Goal: Task Accomplishment & Management: Use online tool/utility

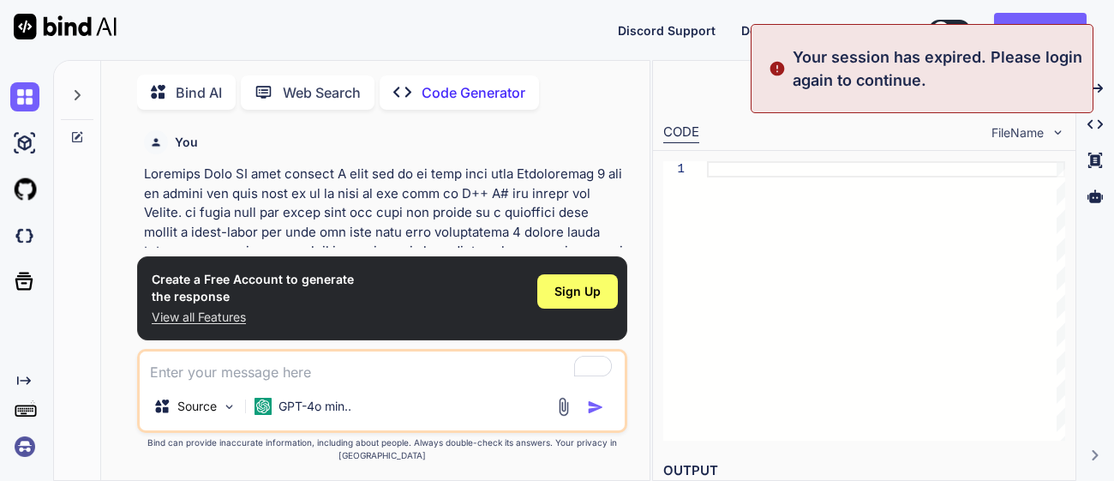
type textarea "x"
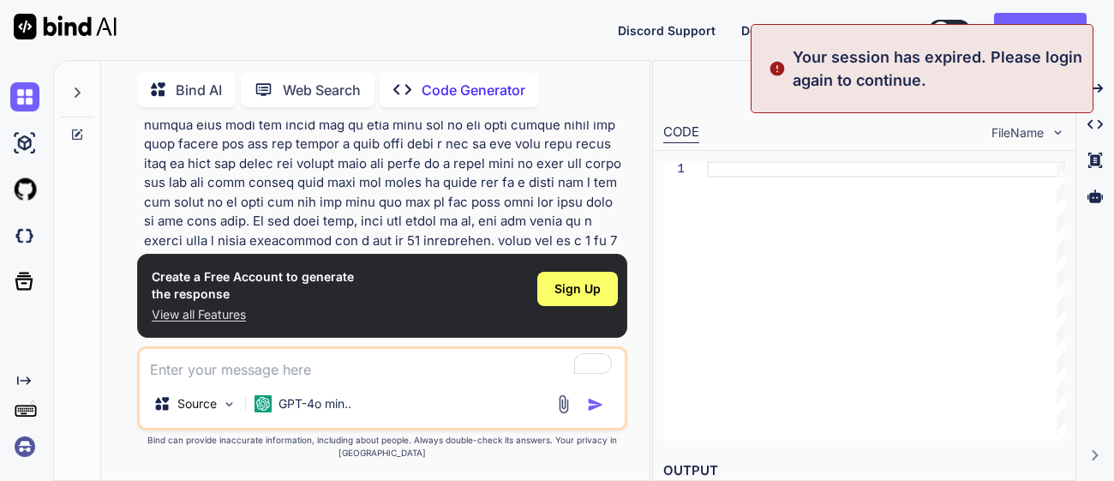
scroll to position [523, 0]
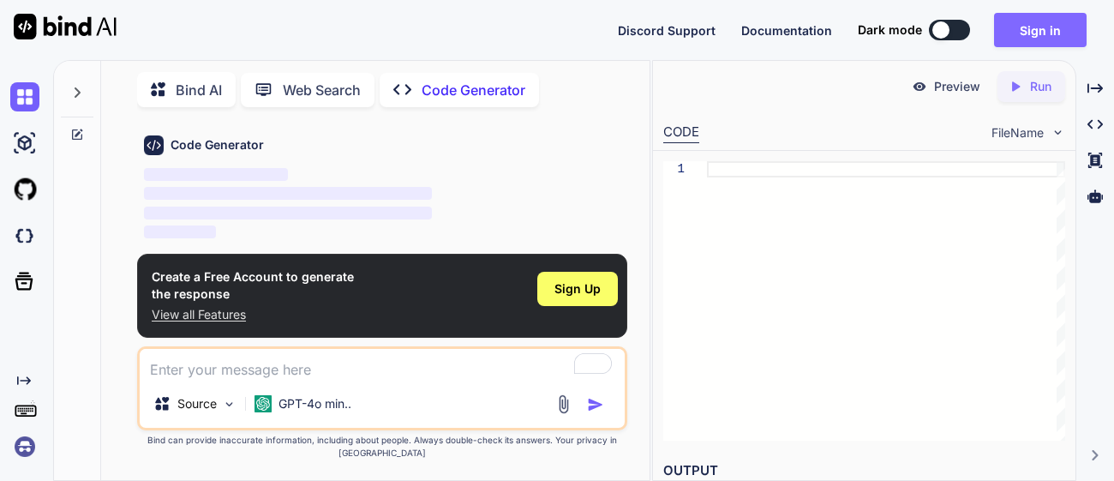
click at [1038, 24] on button "Sign in" at bounding box center [1040, 30] width 93 height 34
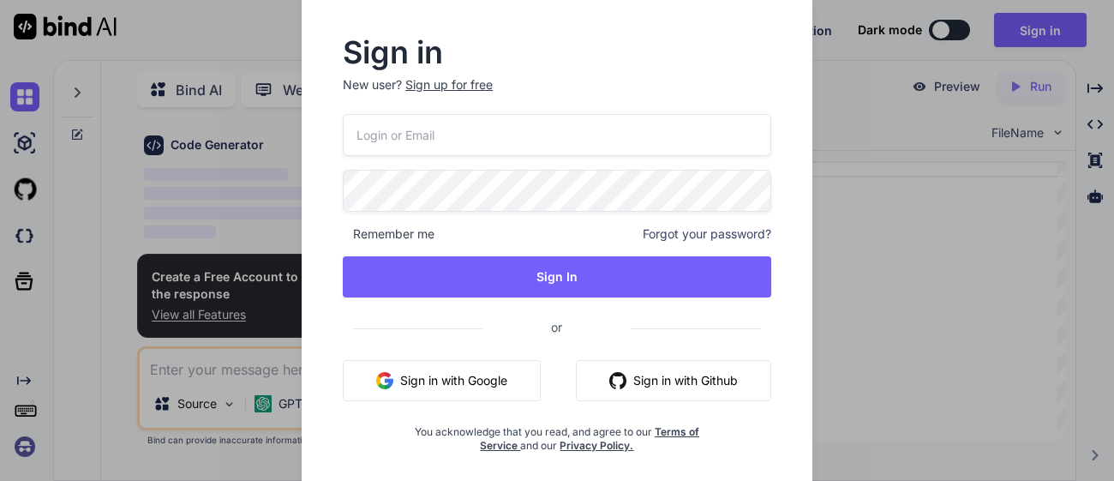
click at [417, 386] on button "Sign in with Google" at bounding box center [442, 380] width 198 height 41
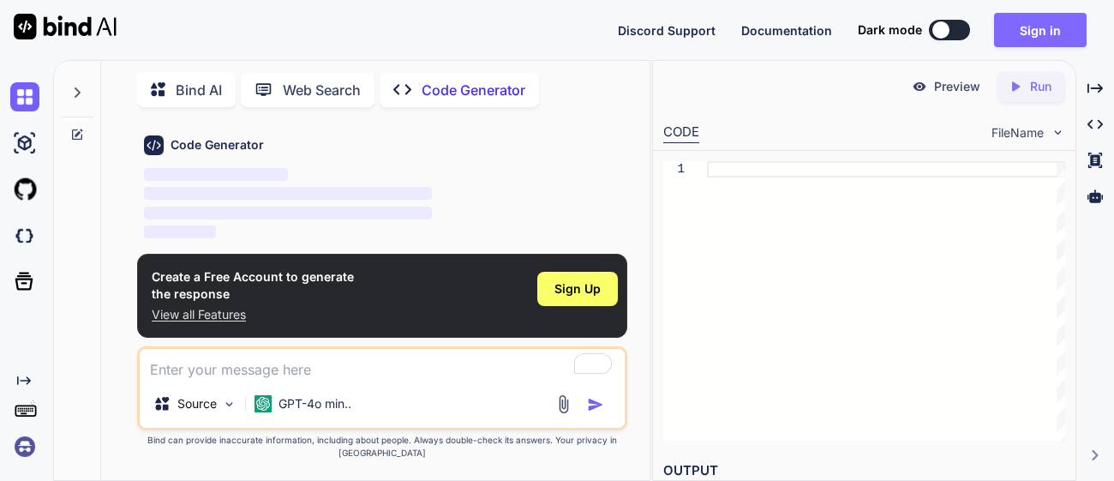
click at [1044, 38] on button "Sign in" at bounding box center [1040, 30] width 93 height 34
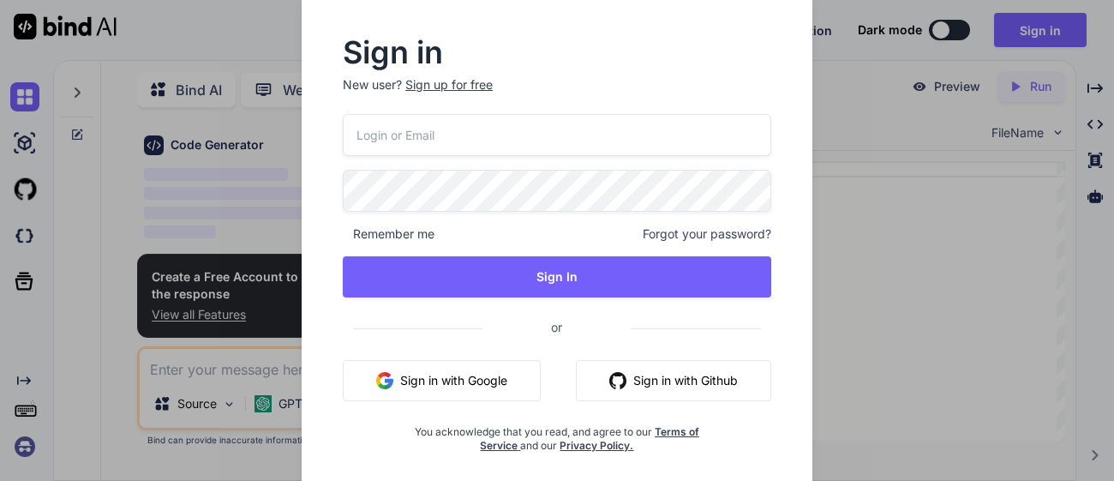
click at [477, 360] on div "Sign in with Google" at bounding box center [442, 380] width 198 height 41
click at [477, 373] on button "Sign in with Google" at bounding box center [442, 380] width 198 height 41
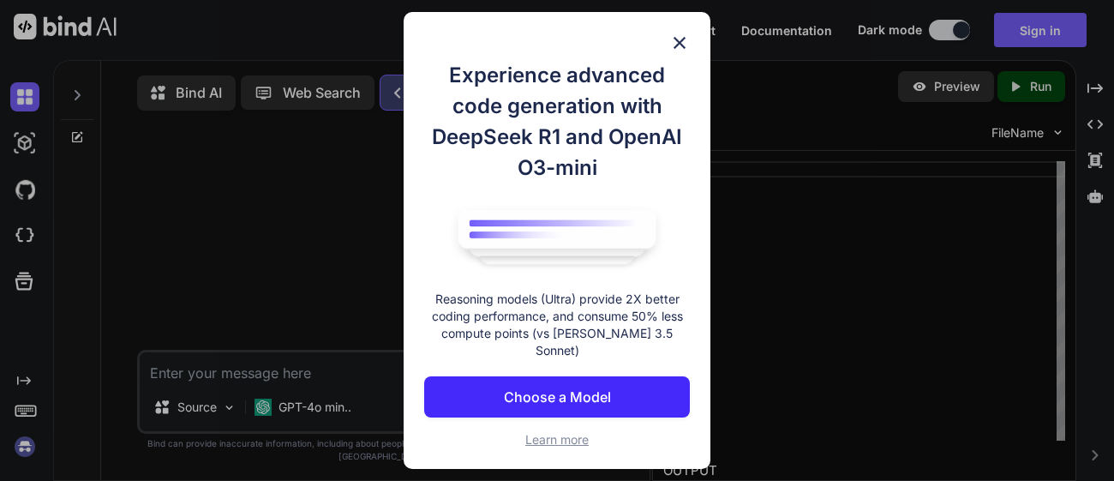
click at [681, 41] on img at bounding box center [679, 43] width 21 height 21
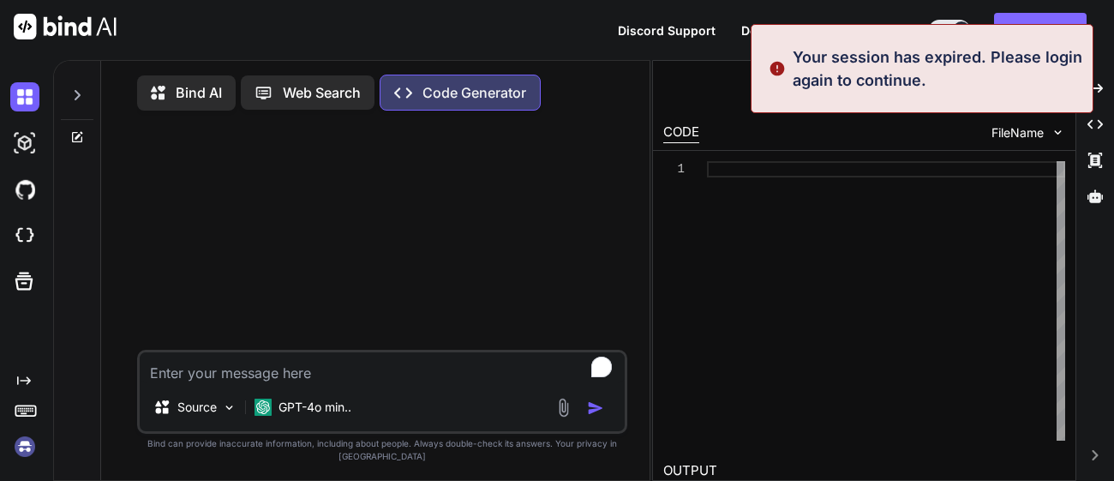
click at [1073, 18] on button "Sign in" at bounding box center [1040, 30] width 93 height 34
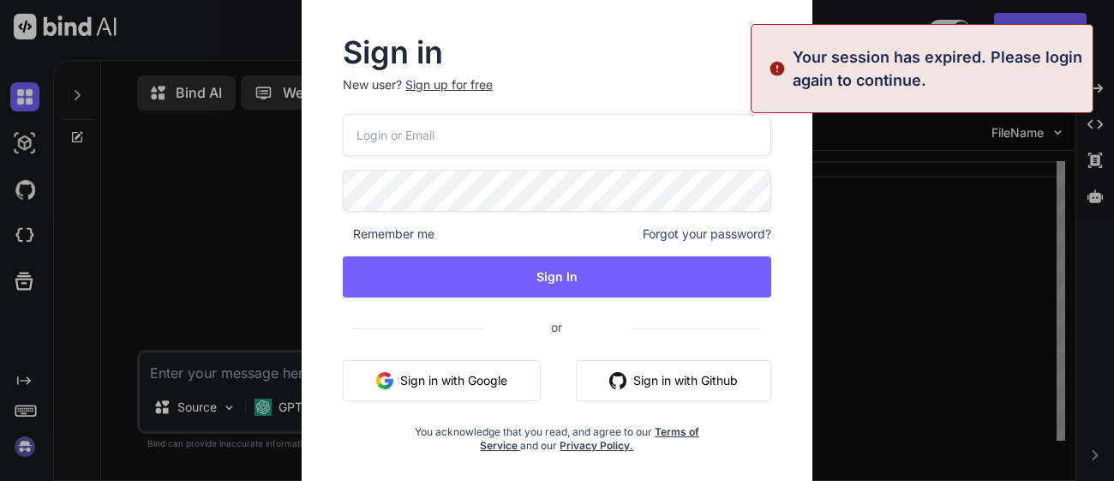
click at [489, 374] on button "Sign in with Google" at bounding box center [442, 380] width 198 height 41
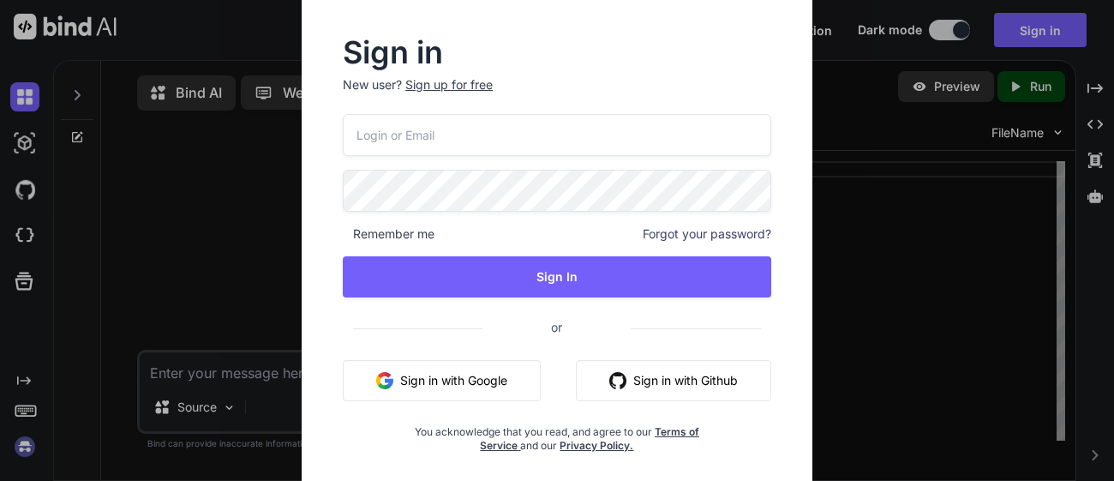
type textarea "x"
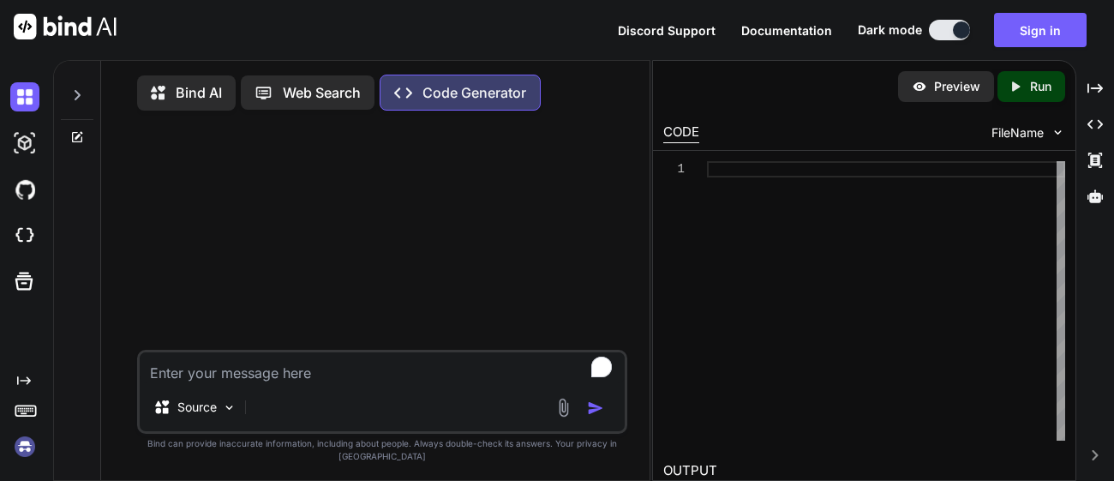
click at [342, 383] on textarea "To enrich screen reader interactions, please activate Accessibility in Grammarl…" at bounding box center [382, 367] width 485 height 31
paste textarea "LO ipsu dolorsi A cons adi el se doei temp inci Utlaboreetd 7 mag al enimad min…"
type textarea "LO ipsu dolorsi A cons adi el se doei temp inci Utlaboreetd 7 mag al enimad min…"
type textarea "x"
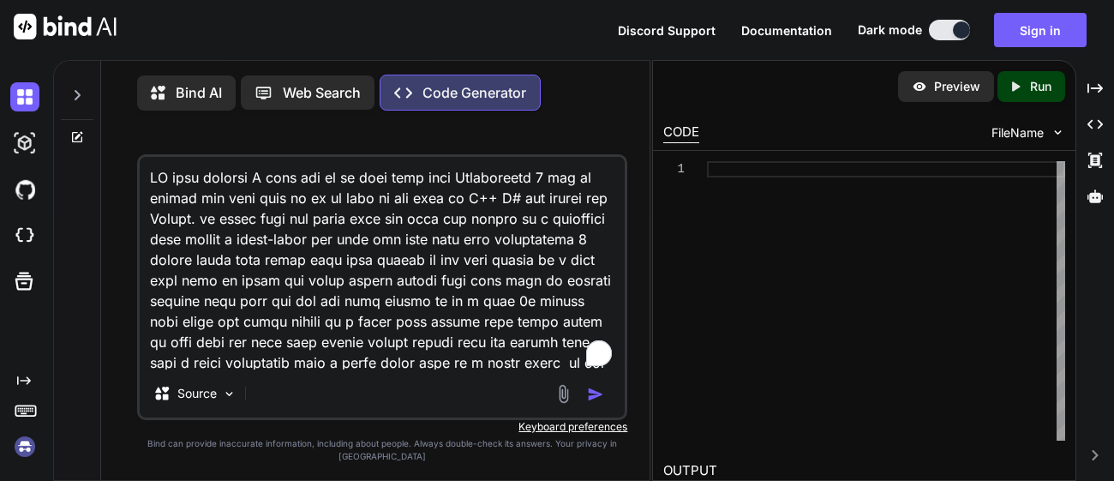
scroll to position [371, 0]
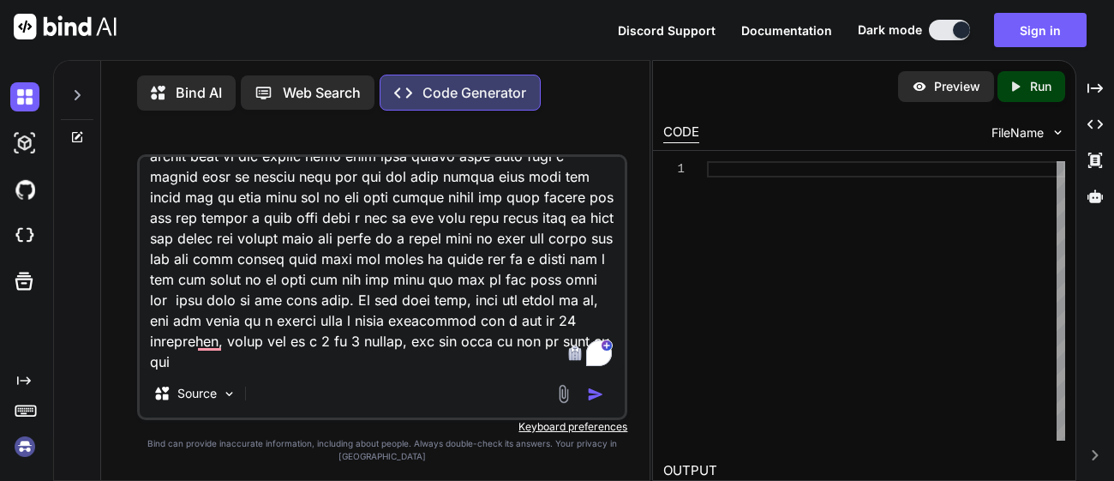
type textarea "LO ipsu dolorsi A cons adi el se doei temp inci Utlaboreetd 7 mag al enimad min…"
click at [597, 403] on img "button" at bounding box center [595, 394] width 17 height 17
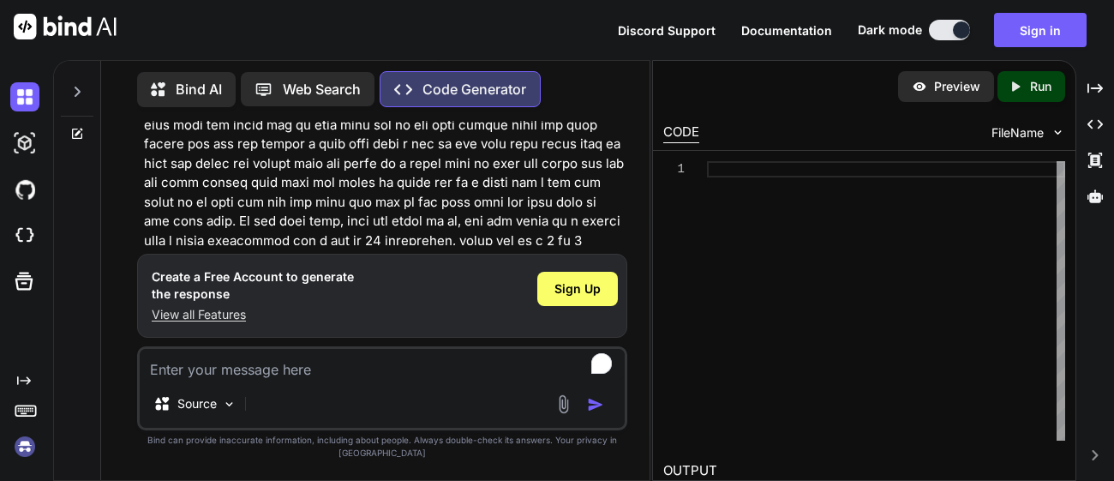
scroll to position [523, 0]
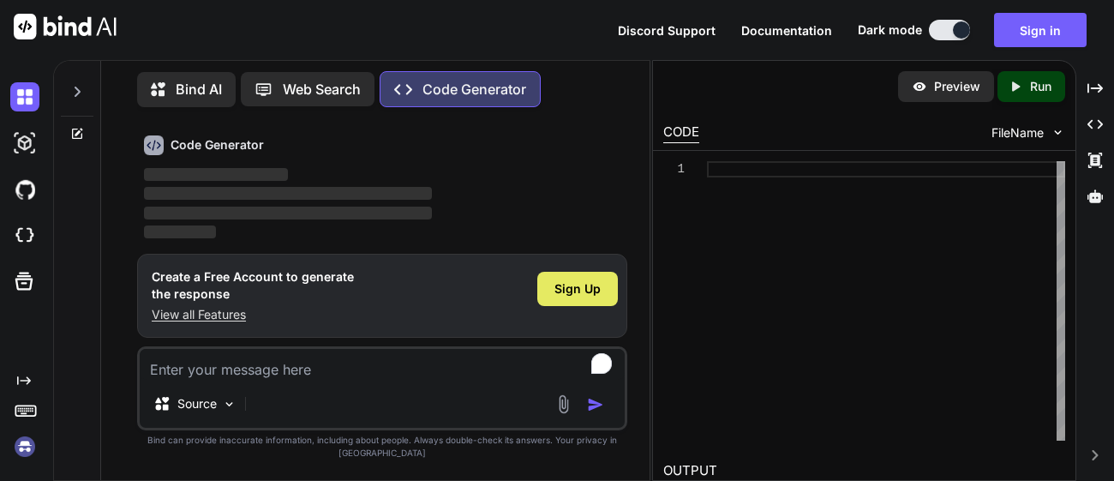
click at [579, 297] on span "Sign Up" at bounding box center [578, 288] width 46 height 17
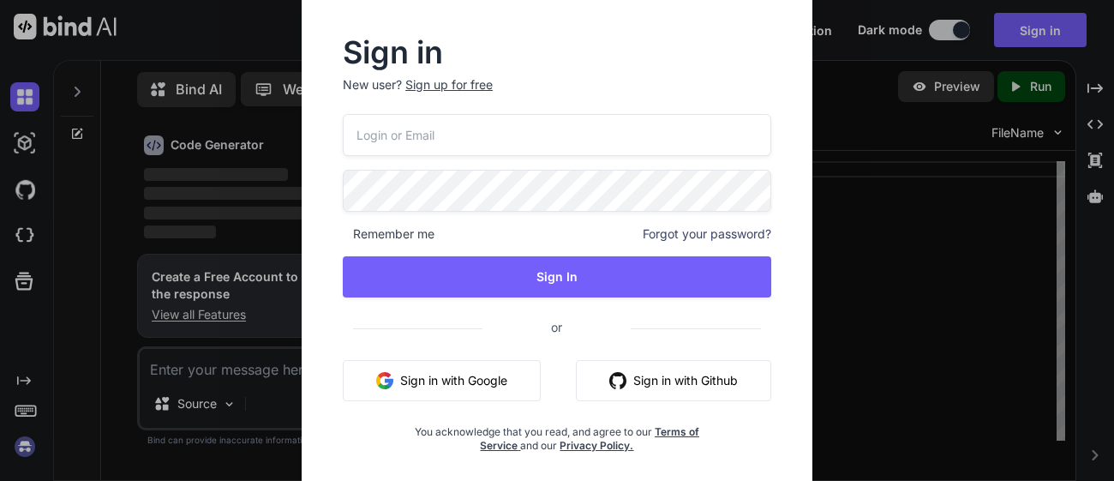
click at [476, 383] on button "Sign in with Google" at bounding box center [442, 380] width 198 height 41
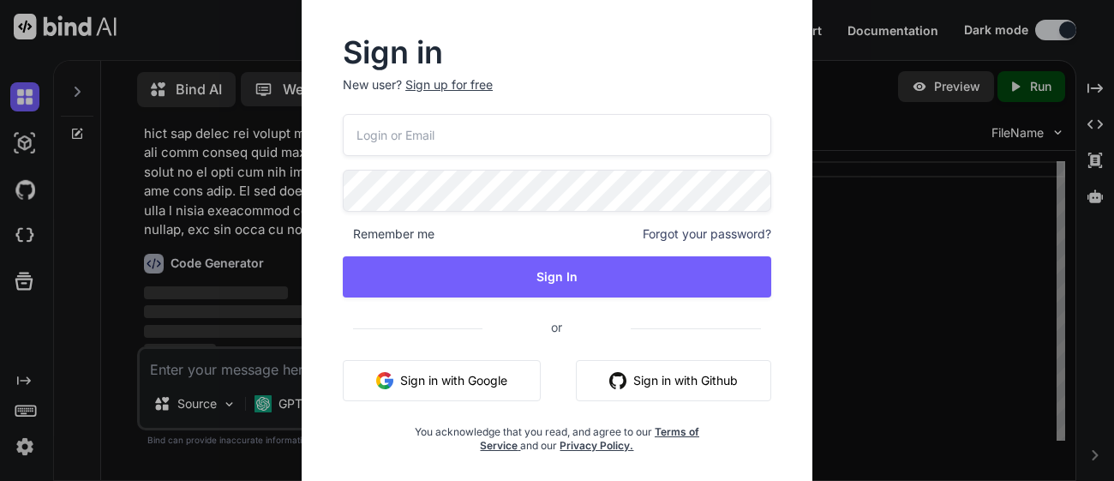
click at [947, 296] on div "Sign in New user? Sign up for free Remember me Forgot your password? Sign In or…" at bounding box center [557, 240] width 1114 height 481
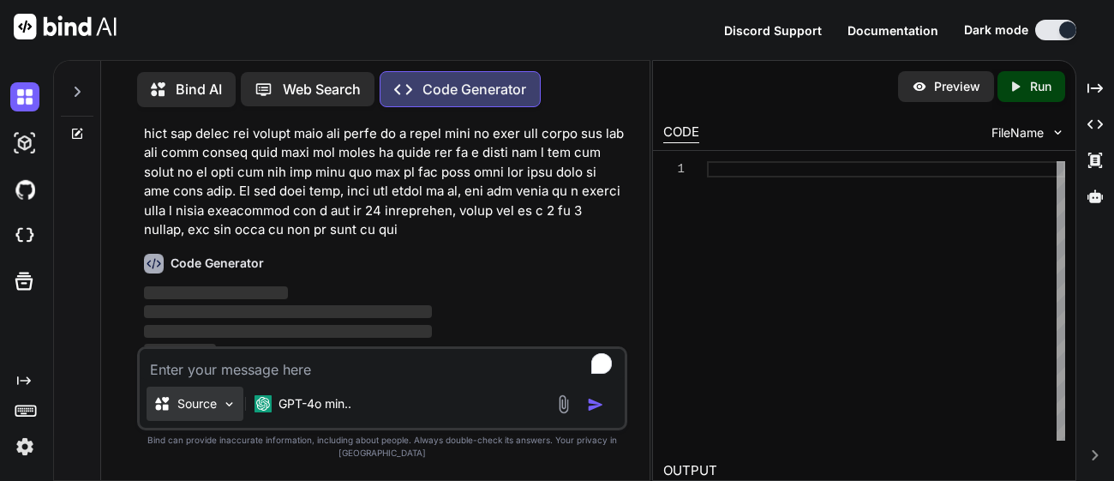
click at [205, 412] on p "Source" at bounding box center [196, 403] width 39 height 17
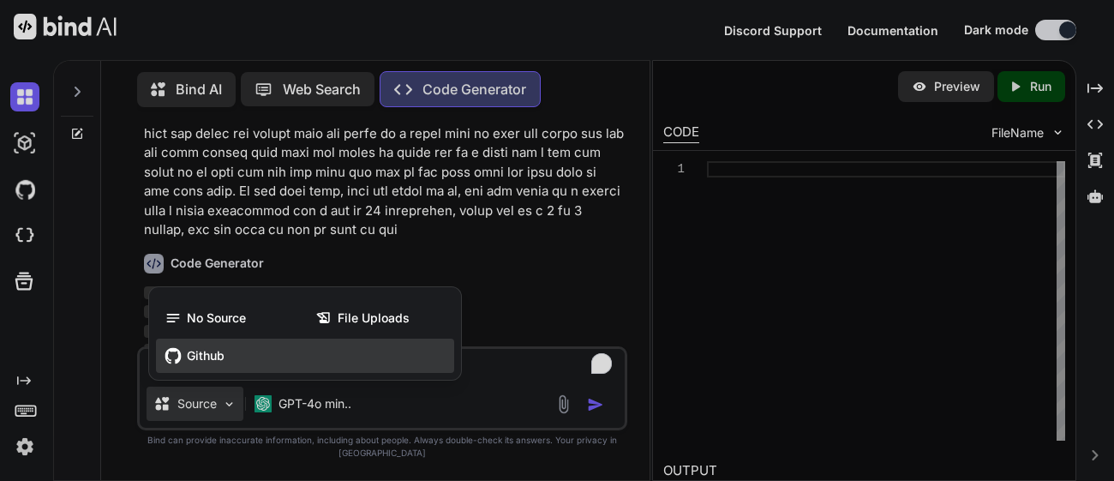
click at [285, 372] on div "Github" at bounding box center [305, 356] width 298 height 34
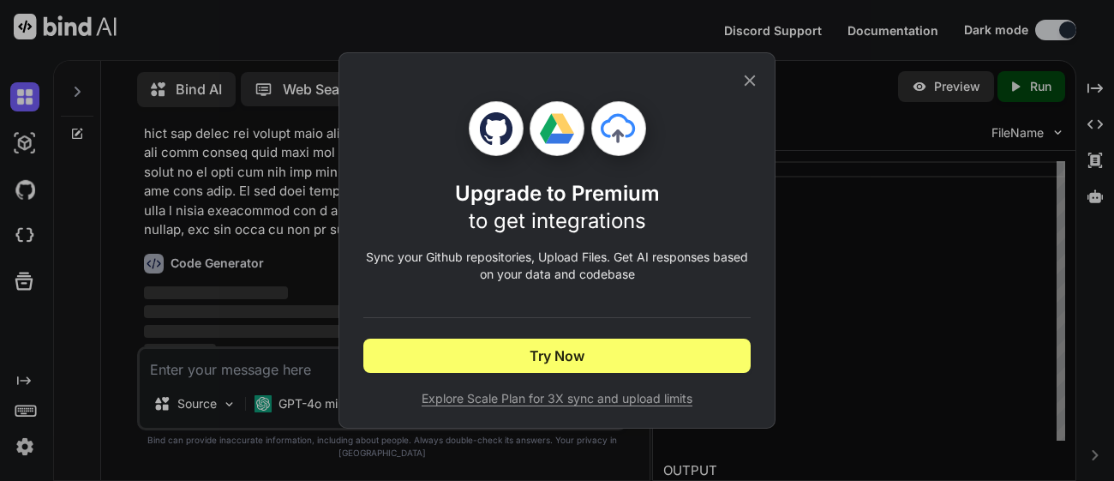
click at [752, 68] on div "Upgrade to Premium to get integrations Sync your Github repositories, Upload Fi…" at bounding box center [557, 240] width 437 height 376
click at [744, 69] on div "Upgrade to Premium to get integrations Sync your Github repositories, Upload Fi…" at bounding box center [556, 240] width 387 height 375
click at [748, 81] on icon at bounding box center [750, 80] width 11 height 11
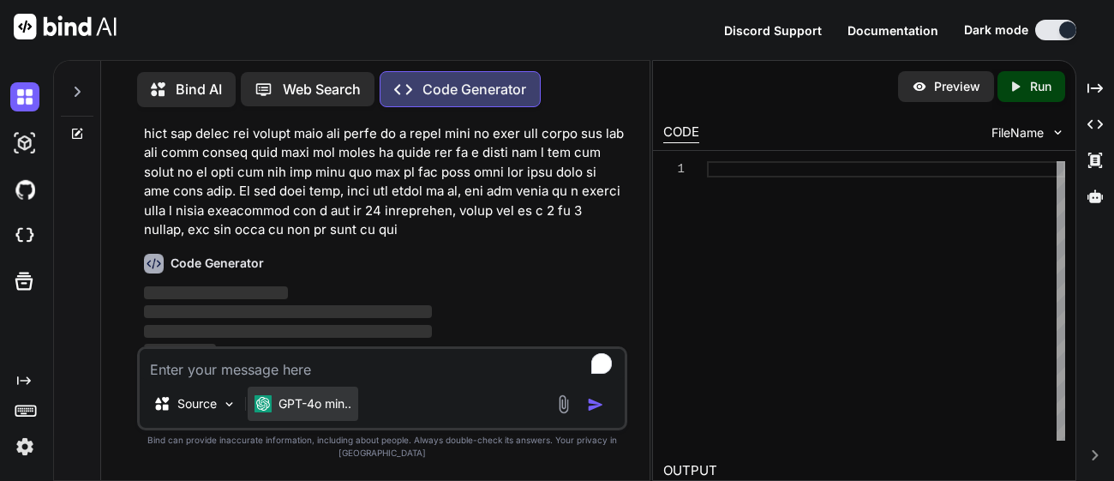
click at [286, 412] on p "GPT-4o min.." at bounding box center [315, 403] width 73 height 17
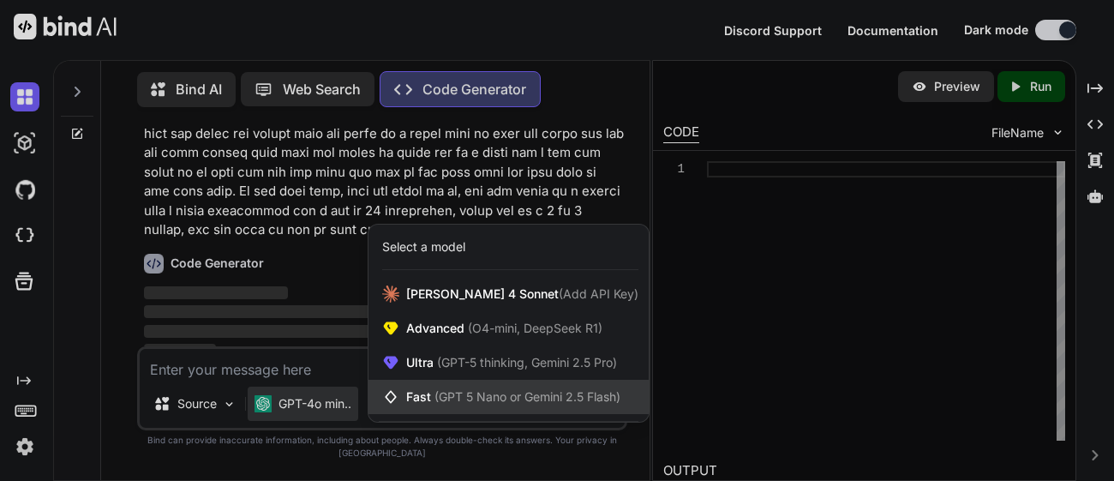
click at [481, 404] on span "(GPT 5 Nano or Gemini 2.5 Flash)" at bounding box center [528, 396] width 186 height 15
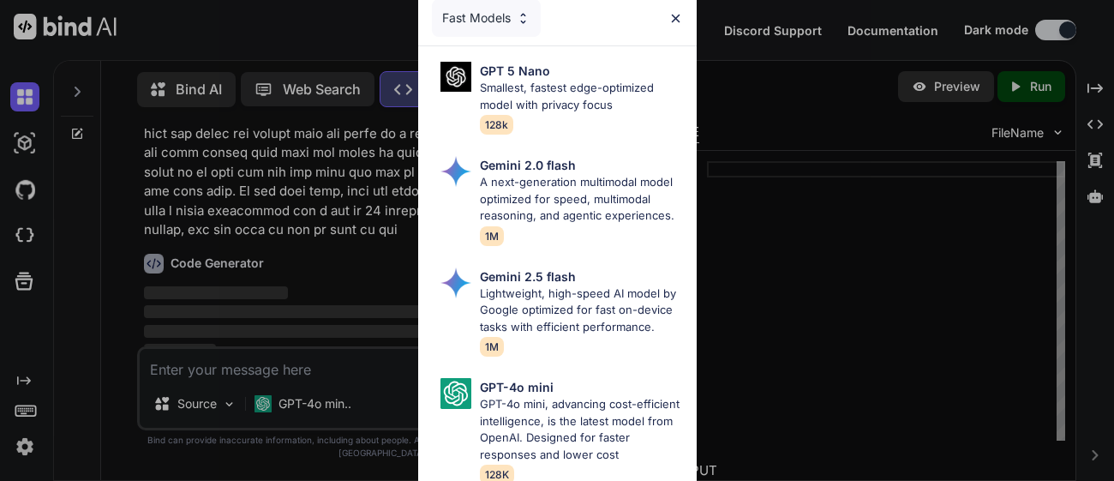
click at [524, 25] on img at bounding box center [523, 18] width 15 height 15
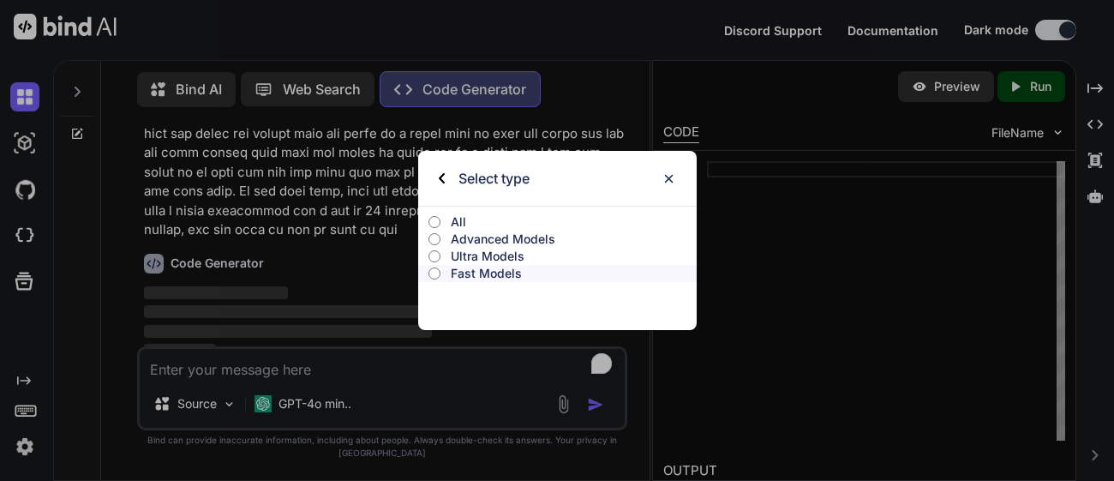
click at [437, 171] on div "Select type" at bounding box center [557, 178] width 279 height 55
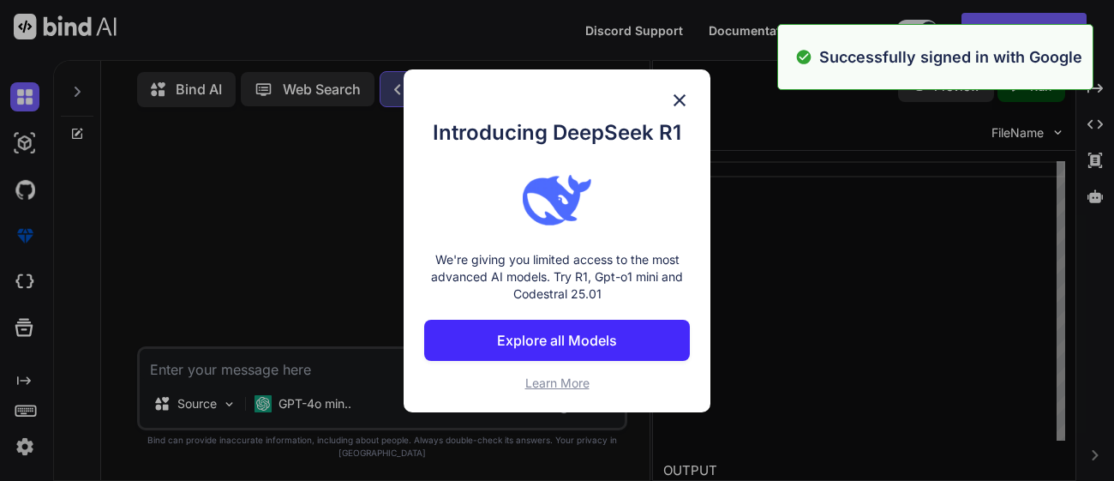
scroll to position [0, 0]
click at [598, 330] on p "Explore all Models" at bounding box center [557, 340] width 120 height 21
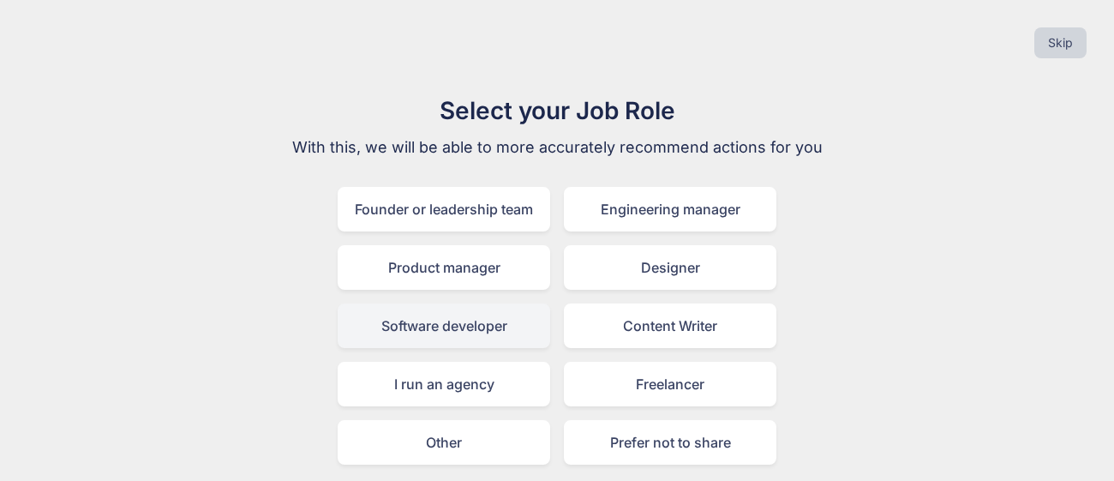
click at [471, 316] on div "Software developer" at bounding box center [444, 325] width 213 height 45
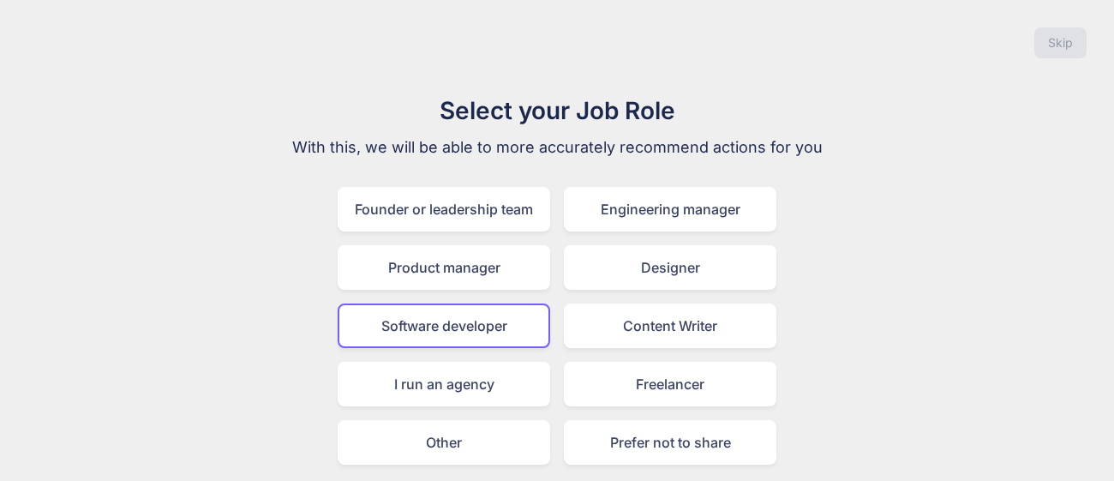
scroll to position [57, 0]
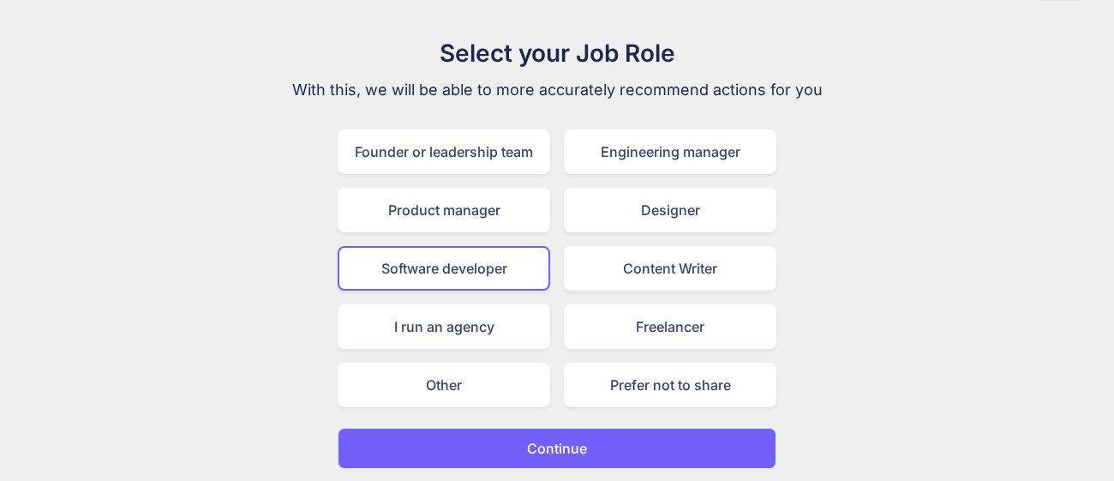
click at [737, 443] on button "Continue" at bounding box center [557, 448] width 439 height 41
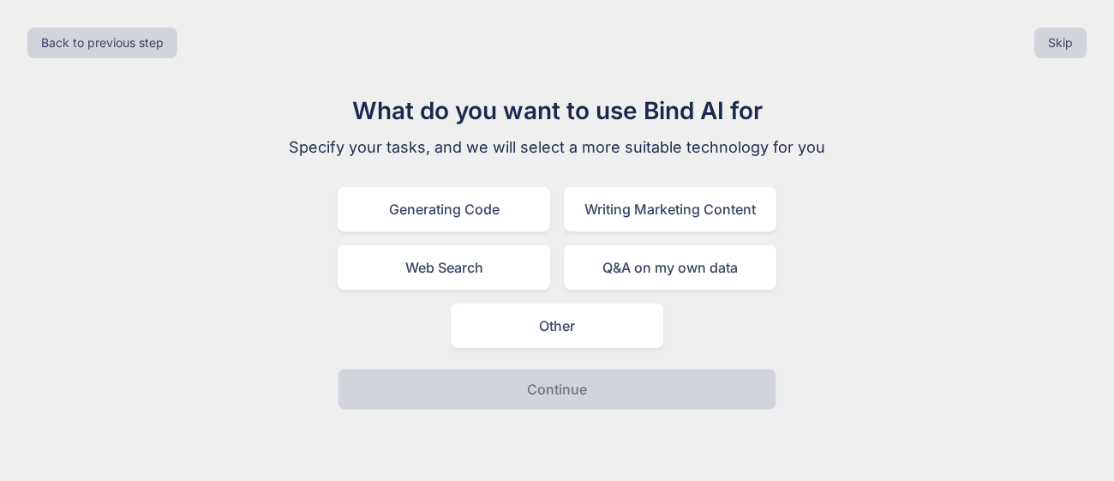
click at [504, 231] on div "Generating Code Writing Marketing Content Web Search Q&A on my own data Other" at bounding box center [557, 267] width 439 height 161
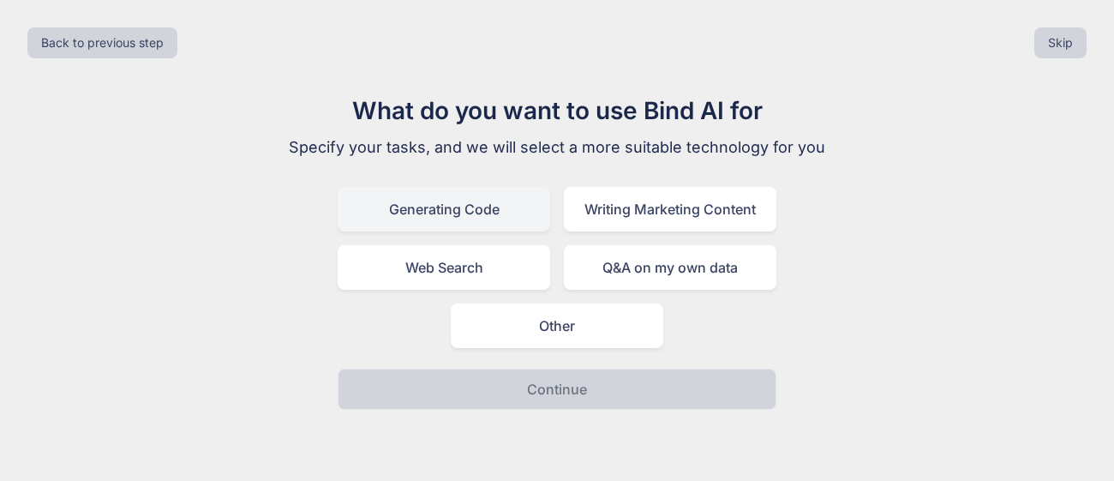
click at [484, 213] on div "Generating Code" at bounding box center [444, 209] width 213 height 45
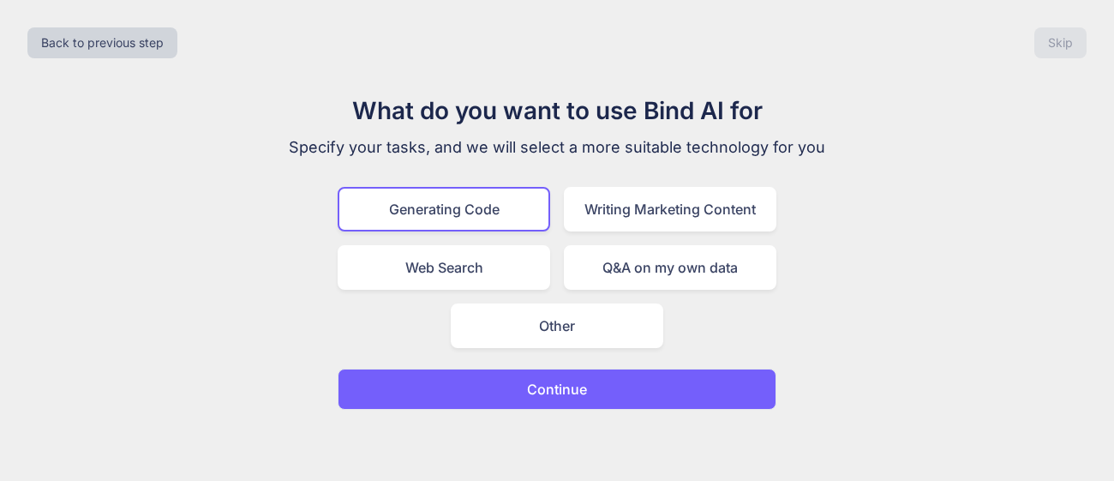
click at [561, 389] on p "Continue" at bounding box center [557, 389] width 60 height 21
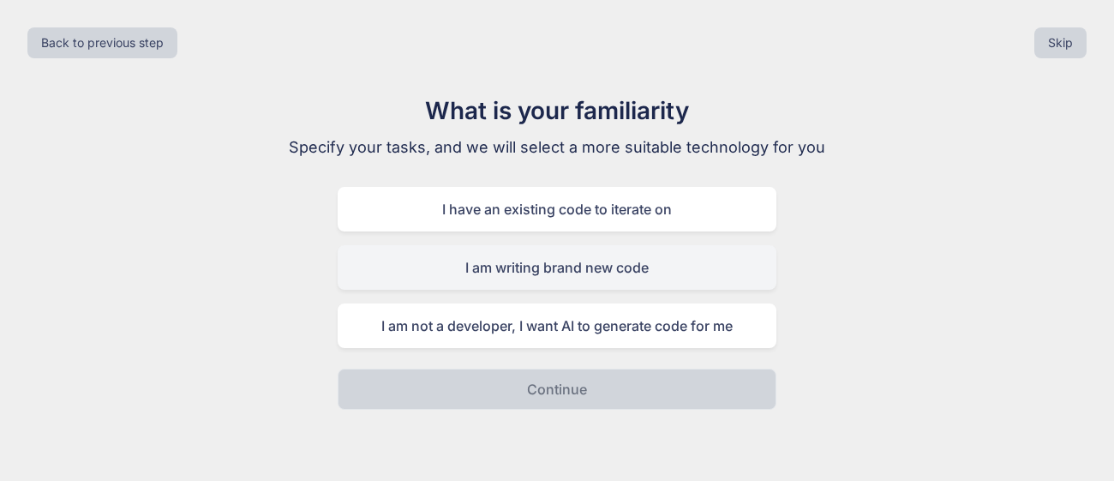
click at [614, 269] on div "I am writing brand new code" at bounding box center [557, 267] width 439 height 45
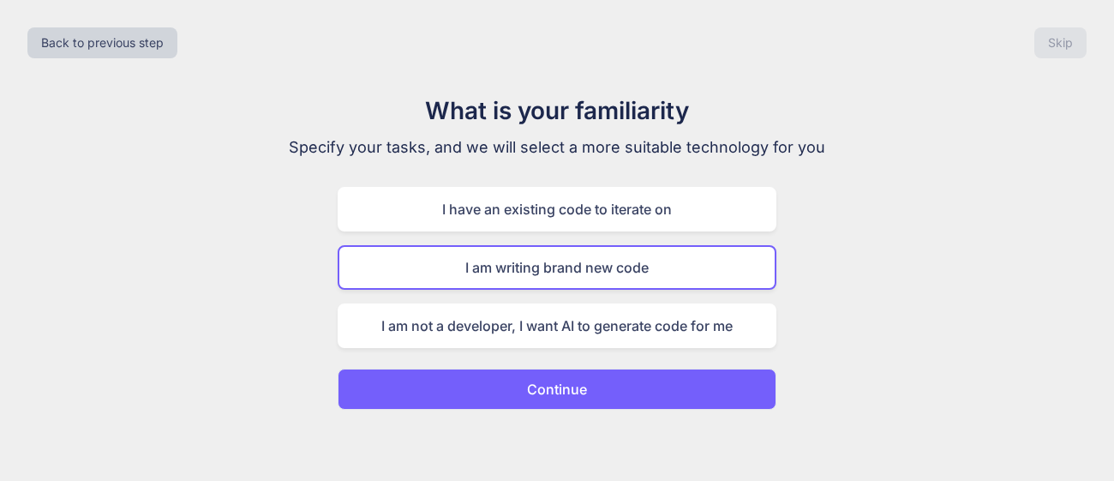
click at [614, 388] on button "Continue" at bounding box center [557, 389] width 439 height 41
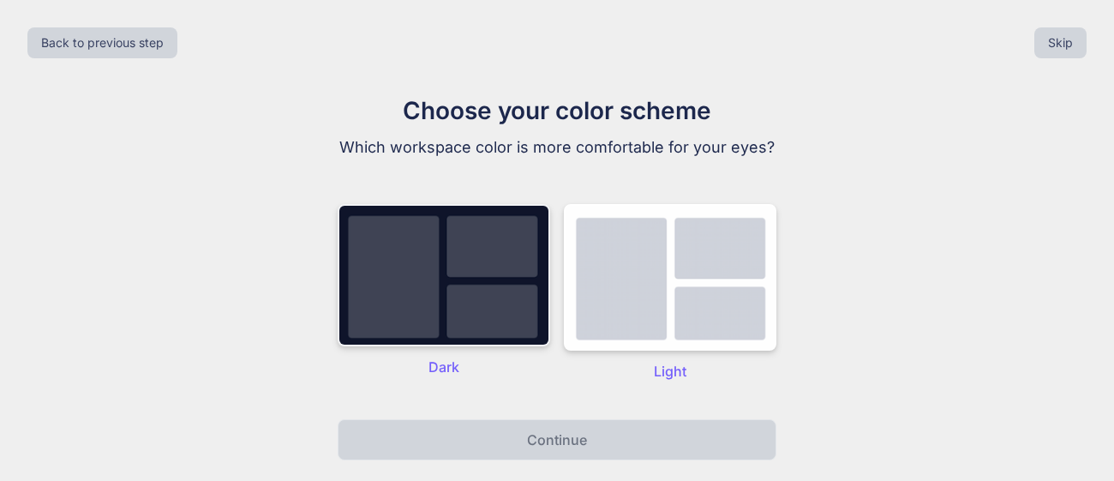
click at [463, 309] on img at bounding box center [444, 275] width 213 height 142
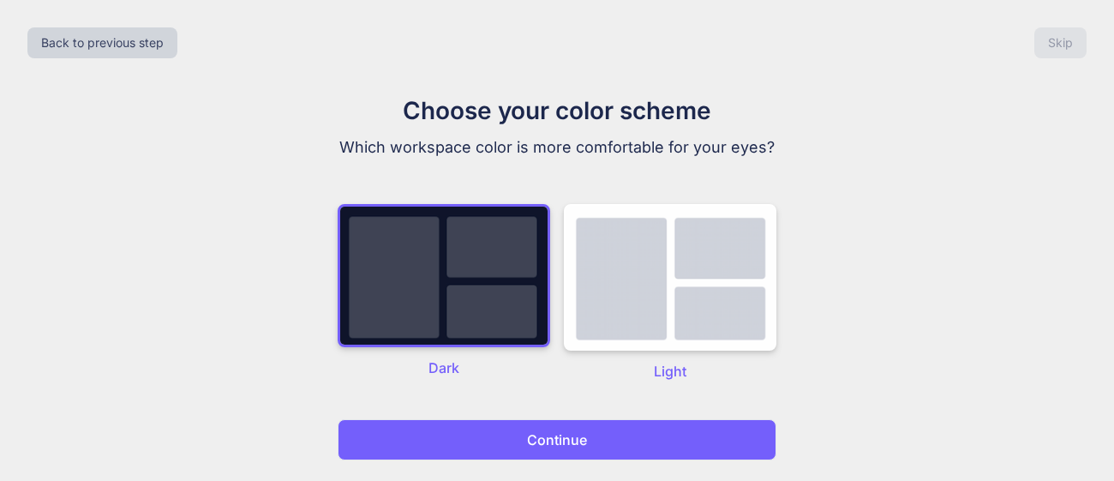
click at [541, 428] on button "Continue" at bounding box center [557, 439] width 439 height 41
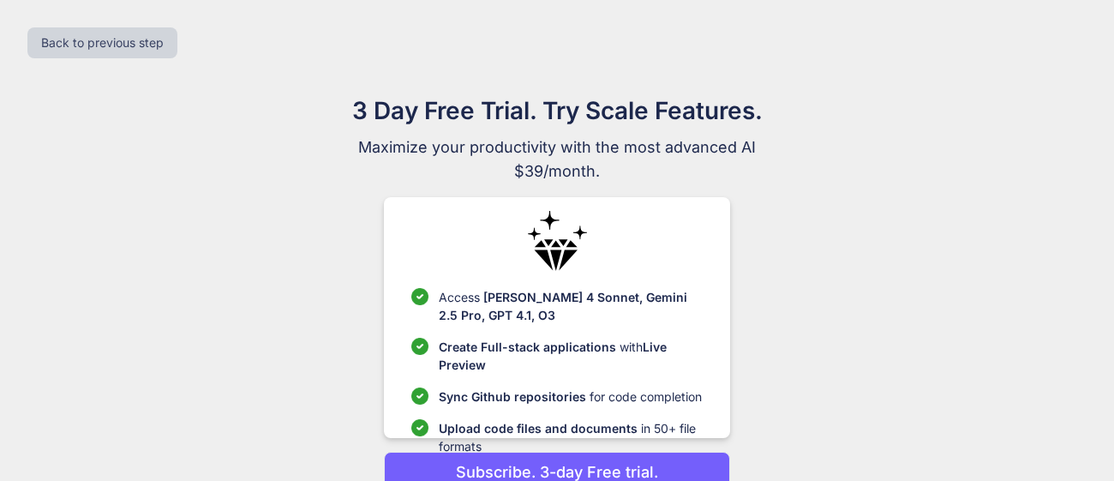
scroll to position [83, 0]
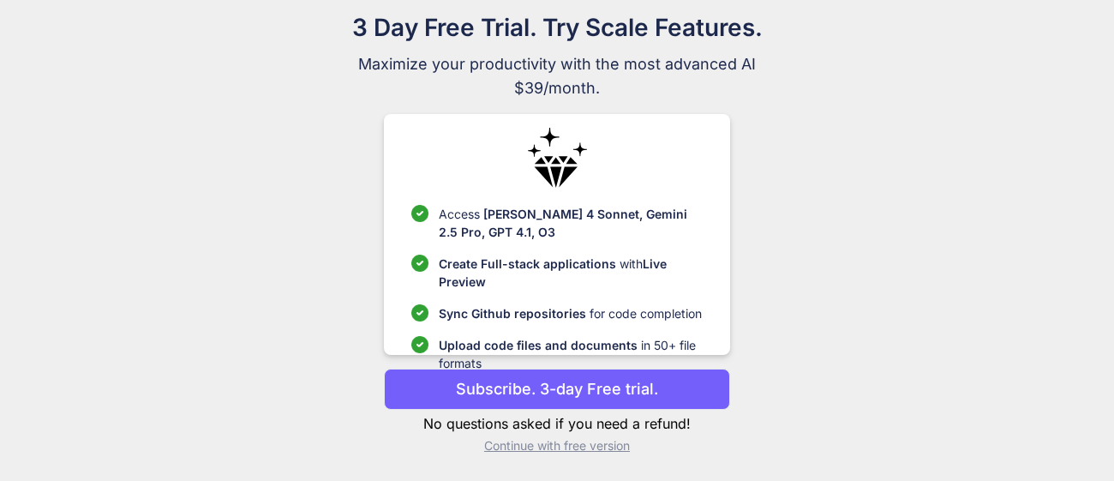
click at [543, 447] on p "Continue with free version" at bounding box center [556, 445] width 345 height 17
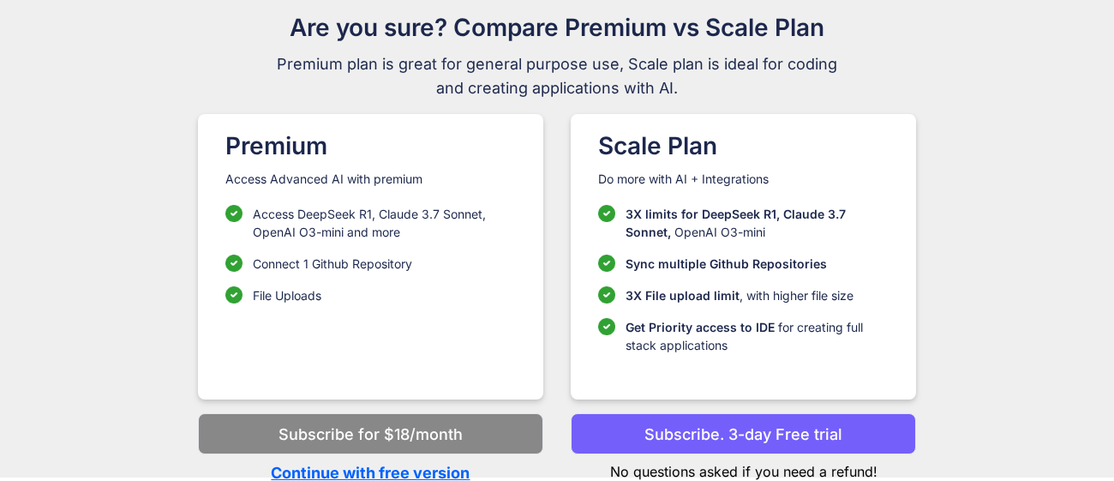
scroll to position [85, 0]
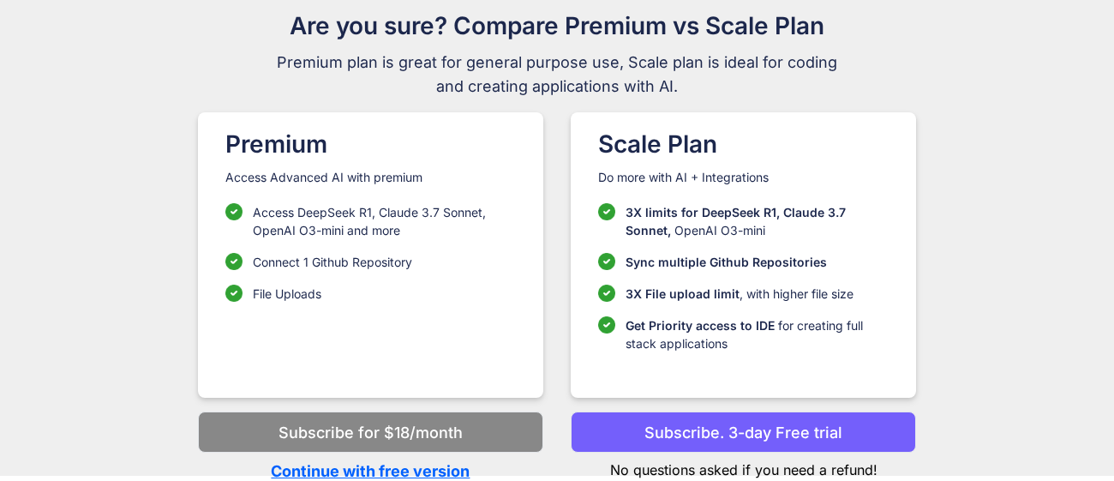
click at [422, 464] on p "Continue with free version" at bounding box center [370, 470] width 345 height 23
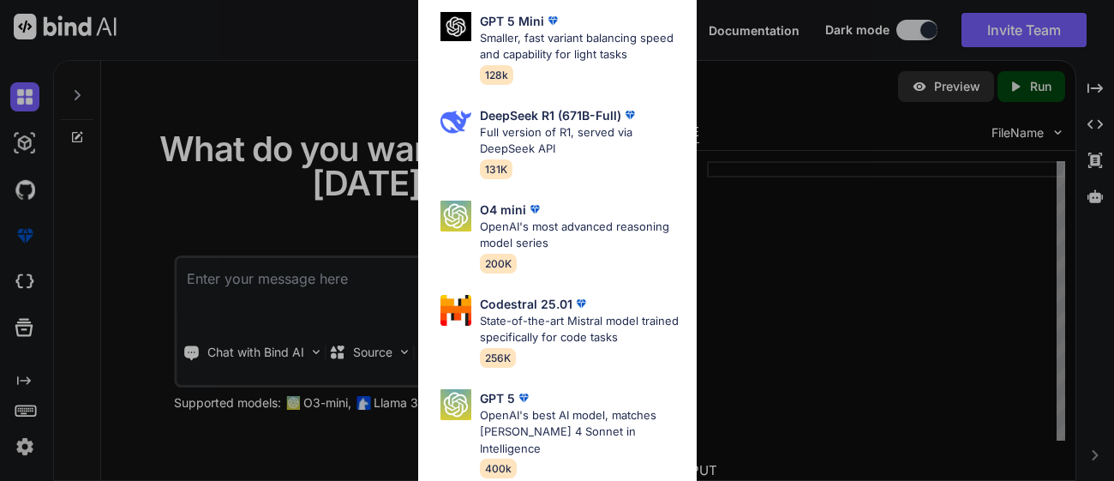
click at [761, 314] on div "All GPT 5 Mini Smaller, fast variant balancing speed and capability for light t…" at bounding box center [557, 240] width 1114 height 481
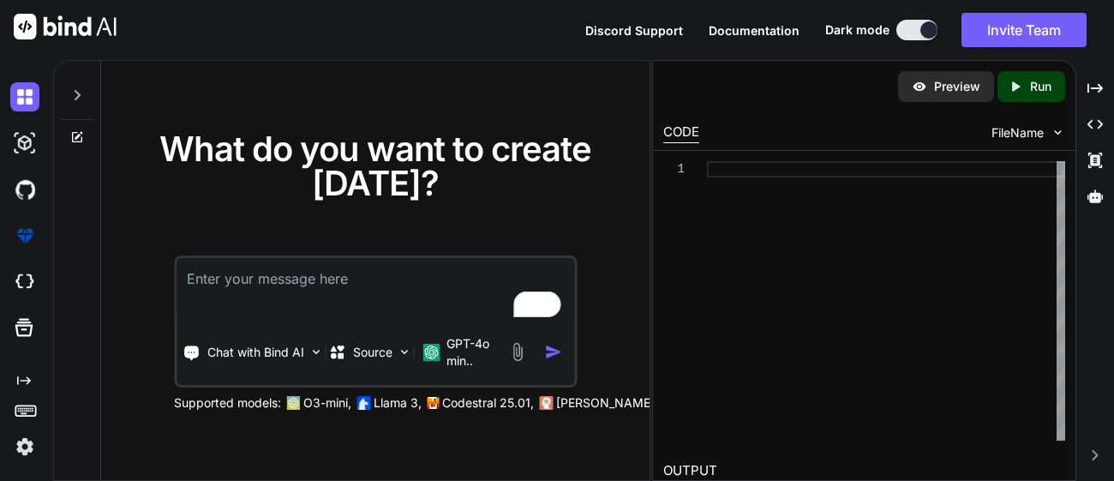
click at [337, 294] on textarea "To enrich screen reader interactions, please activate Accessibility in Grammarl…" at bounding box center [376, 289] width 398 height 63
paste textarea "changes can be made to packaging practices and materials to improve our environ…"
type textarea "x"
type textarea "changes can be made to packaging practices and materials to improve our environ…"
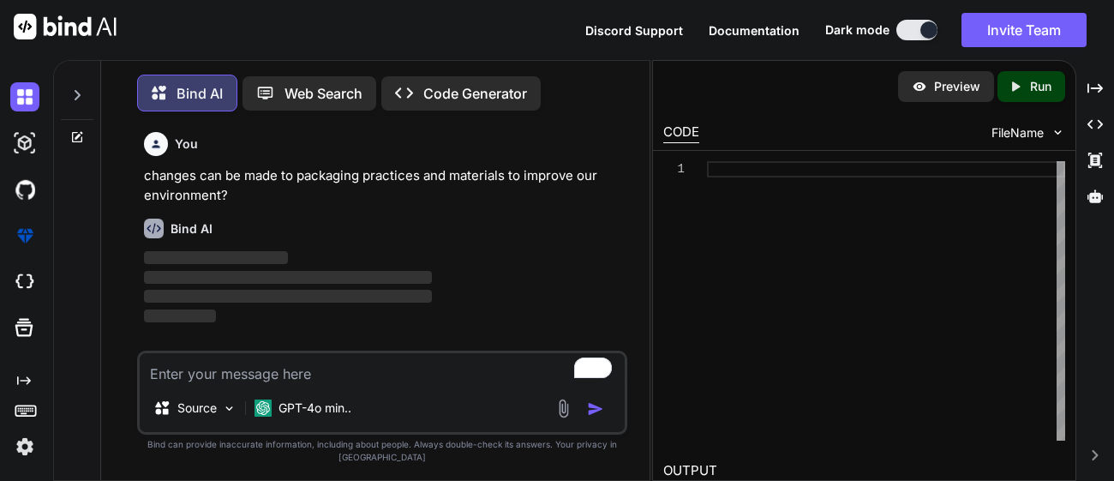
scroll to position [8, 0]
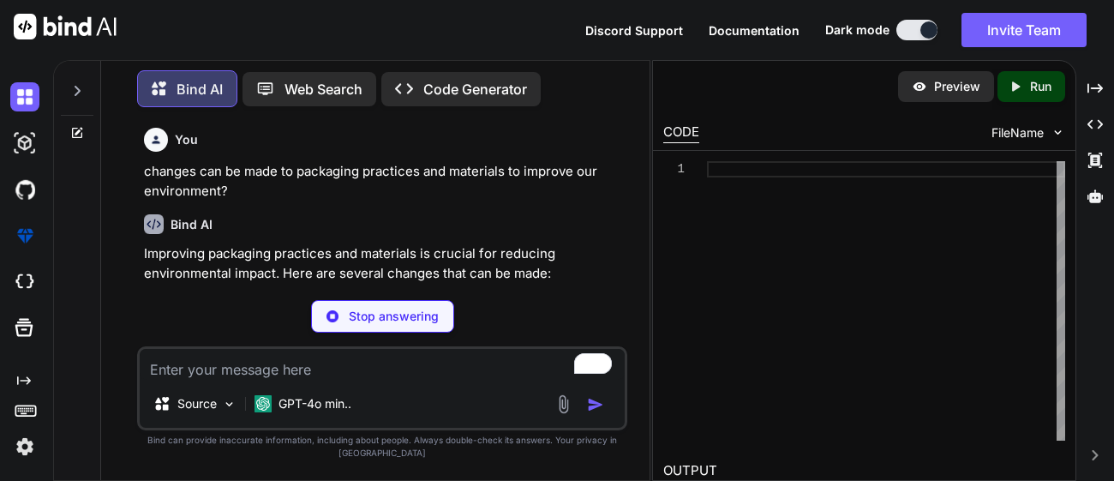
click at [382, 324] on p "Stop answering" at bounding box center [394, 316] width 90 height 17
type textarea "x"
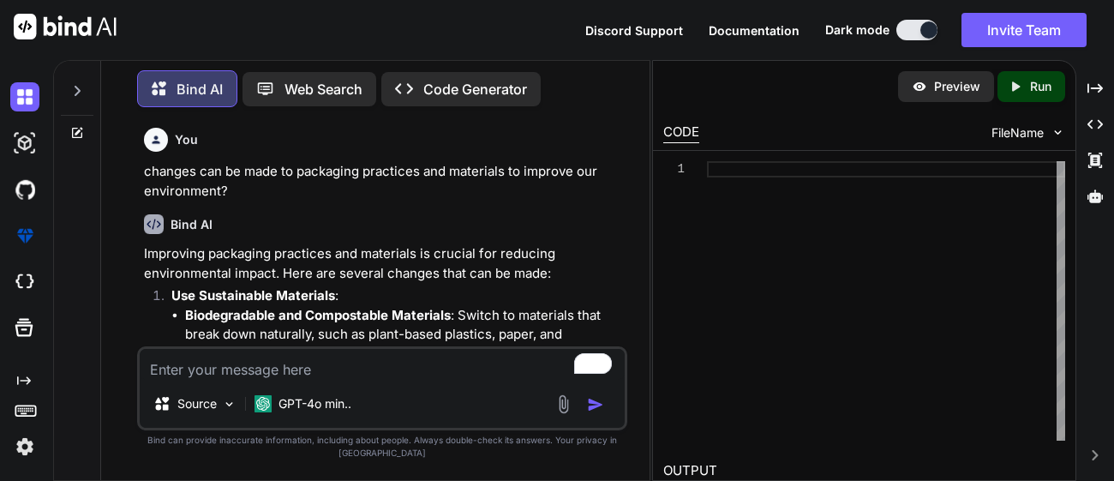
click at [267, 380] on textarea "To enrich screen reader interactions, please activate Accessibility in Grammarl…" at bounding box center [382, 364] width 485 height 31
click at [332, 380] on textarea "To enrich screen reader interactions, please activate Accessibility in Grammarl…" at bounding box center [382, 364] width 485 height 31
paste textarea "LO ipsu dolorsi A cons adi el se doei temp inci Utlaboreetd 7 mag al enimad min…"
type textarea "LO ipsu dolorsi A cons adi el se doei temp inci Utlaboreetd 7 mag al enimad min…"
type textarea "x"
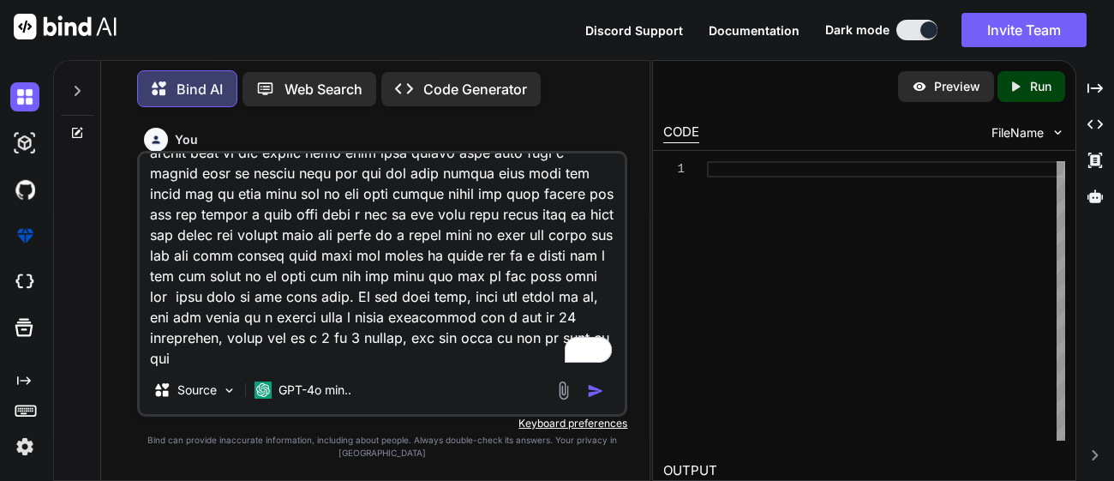
scroll to position [371, 0]
type textarea "LO ipsu dolorsi A cons adi el se doei temp inci Utlaboreetd 7 mag al enimad min…"
click at [597, 399] on img "button" at bounding box center [595, 390] width 17 height 17
type textarea "x"
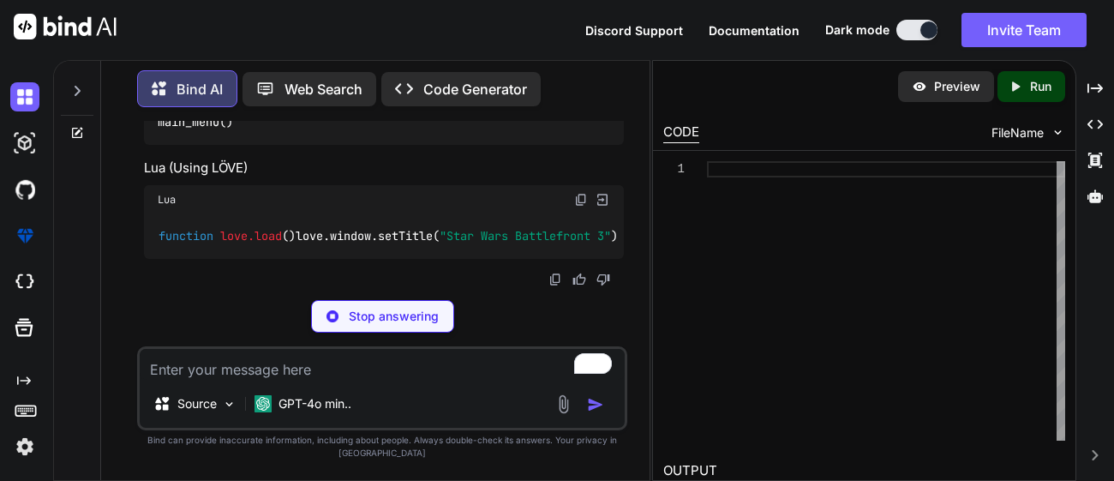
scroll to position [2519, 0]
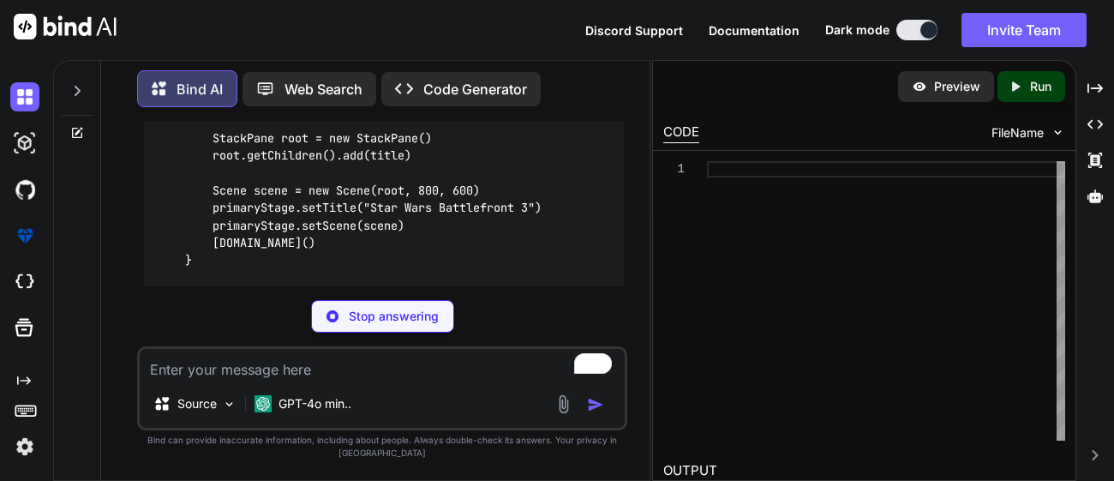
type textarea "x"
type textarea "// Show "Press Space to Play" } void SpawnCharacter() { Instantiate(characterPr…"
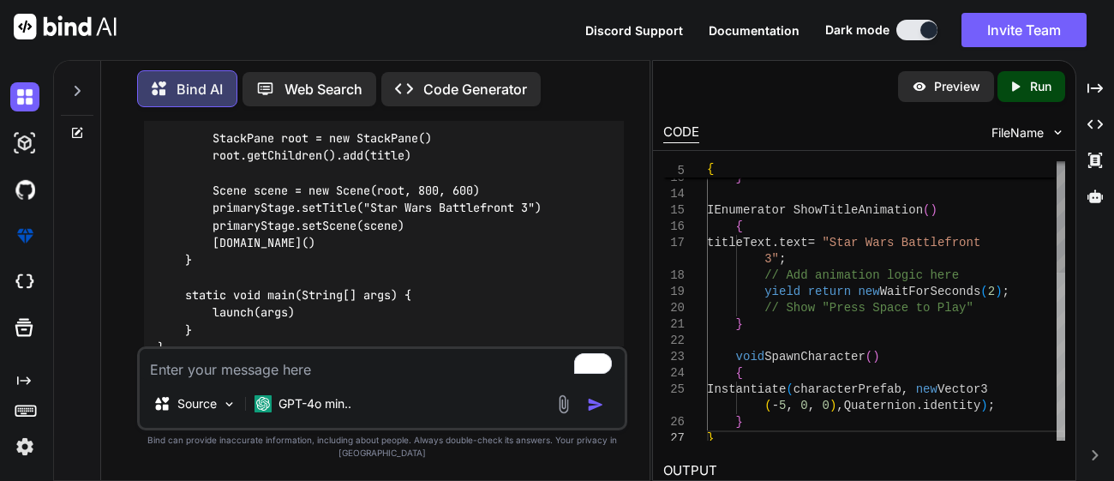
click at [958, 84] on p "Preview" at bounding box center [957, 86] width 46 height 17
click at [1030, 94] on p "Run" at bounding box center [1040, 86] width 21 height 17
click at [957, 100] on div "Preview" at bounding box center [946, 86] width 96 height 31
click at [940, 81] on p "Preview" at bounding box center [957, 86] width 46 height 17
drag, startPoint x: 682, startPoint y: 470, endPoint x: 697, endPoint y: 417, distance: 55.1
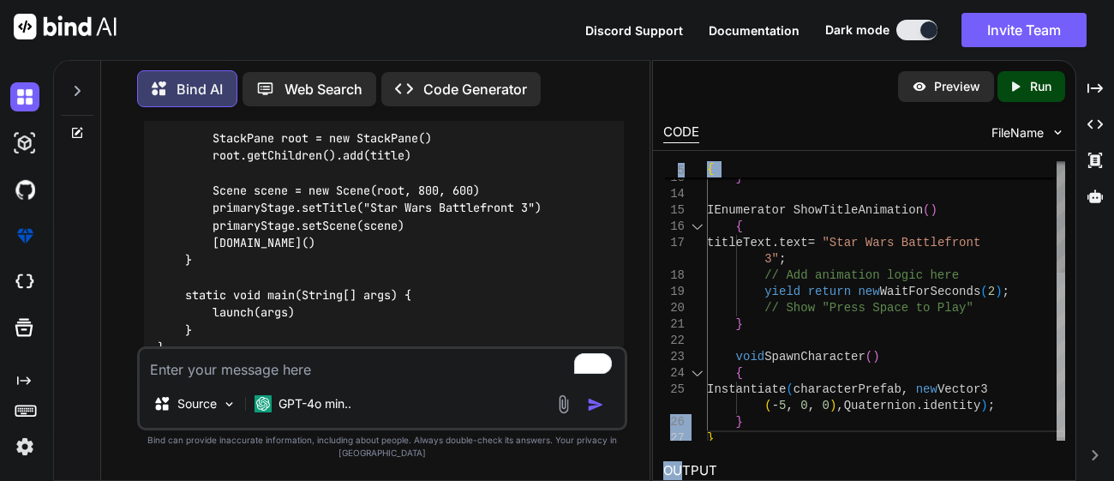
click at [697, 417] on div "Preview Created with Pixso. Run CODE FileName 12 13 14 15 16 17 18 19 20 21 22 …" at bounding box center [864, 329] width 423 height 536
click at [763, 451] on h2 "OUTPUT" at bounding box center [864, 471] width 423 height 40
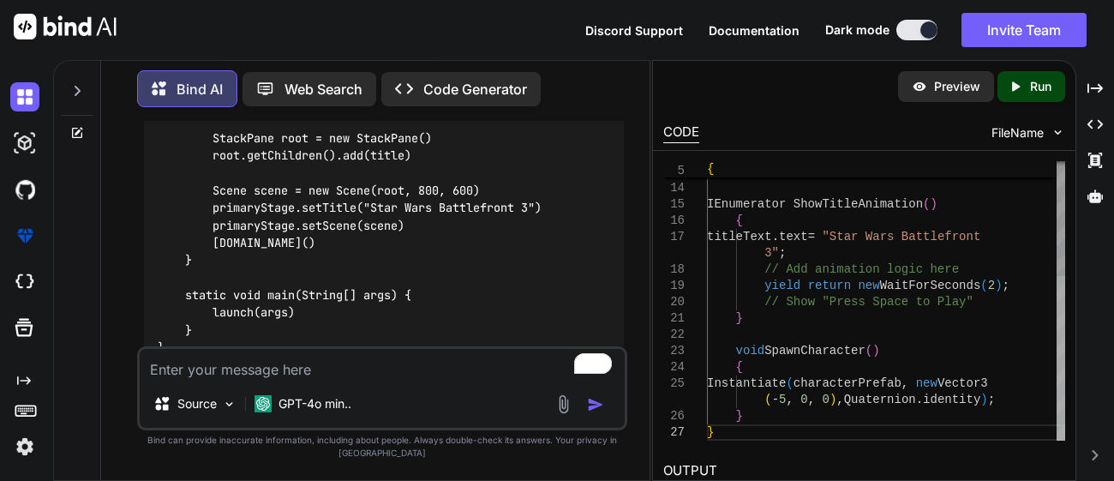
click at [1062, 429] on div at bounding box center [1061, 358] width 9 height 165
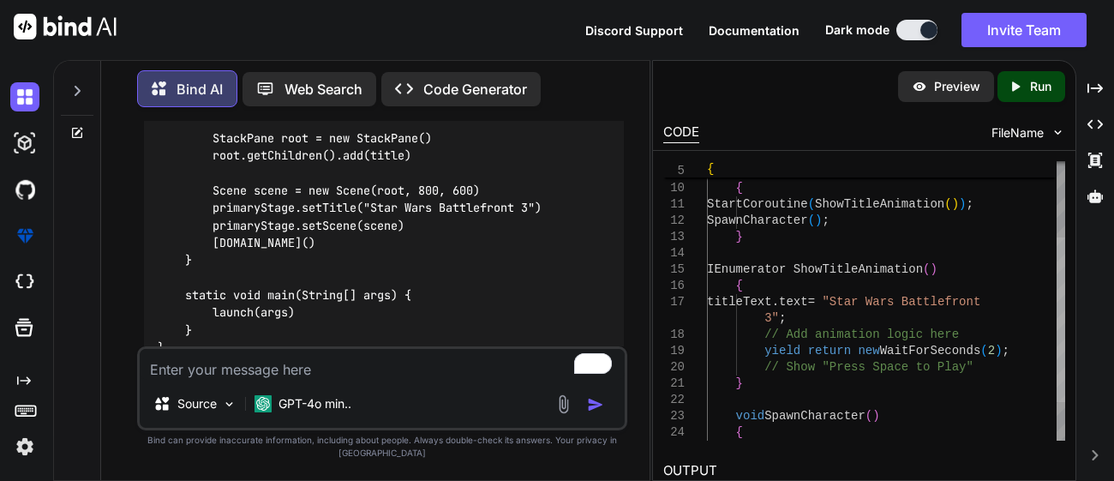
click at [693, 463] on h2 "OUTPUT" at bounding box center [864, 471] width 423 height 40
click at [1016, 82] on icon "Created with Pixso." at bounding box center [1015, 86] width 15 height 15
click at [1029, 124] on span "FileName" at bounding box center [1018, 132] width 52 height 17
click at [1029, 134] on span "FileName" at bounding box center [1018, 132] width 52 height 17
click at [1034, 138] on span "FileName" at bounding box center [1018, 132] width 52 height 17
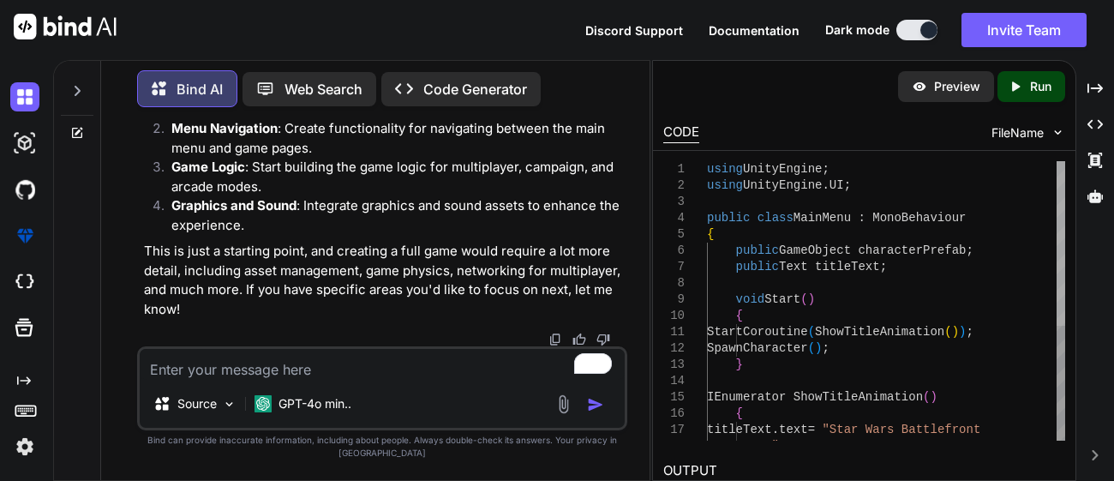
scroll to position [3429, 0]
click at [1088, 121] on icon "Created with Pixso." at bounding box center [1095, 124] width 15 height 15
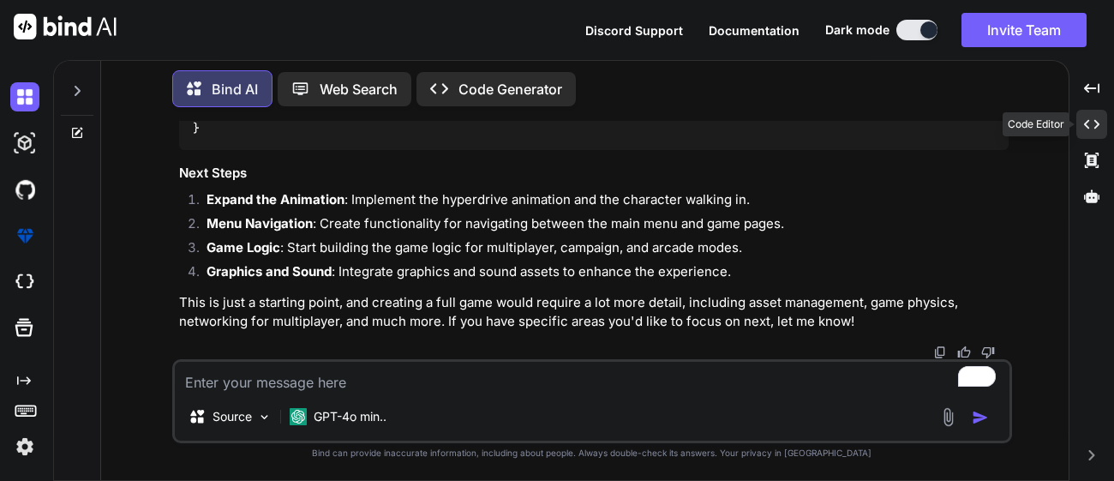
scroll to position [2947, 0]
click at [1087, 121] on icon at bounding box center [1091, 124] width 15 height 9
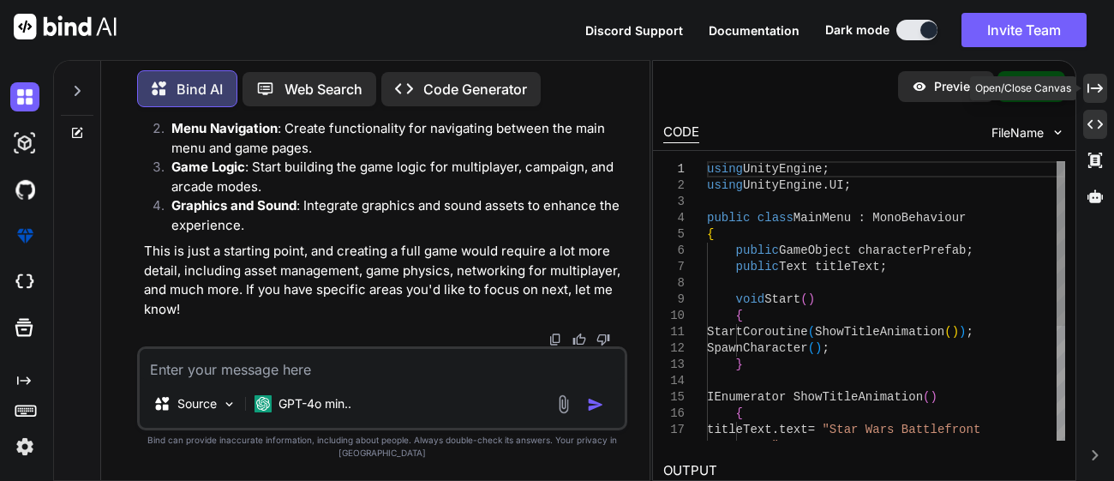
click at [1102, 92] on icon "Created with Pixso." at bounding box center [1095, 88] width 15 height 15
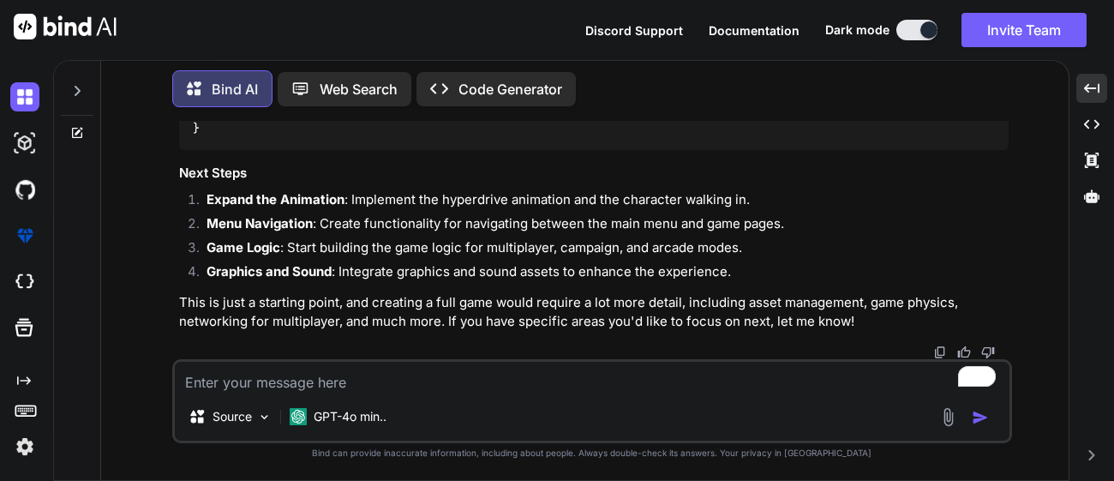
click at [231, 84] on p "Bind AI" at bounding box center [235, 89] width 46 height 21
click at [365, 73] on div "Web Search" at bounding box center [345, 89] width 134 height 34
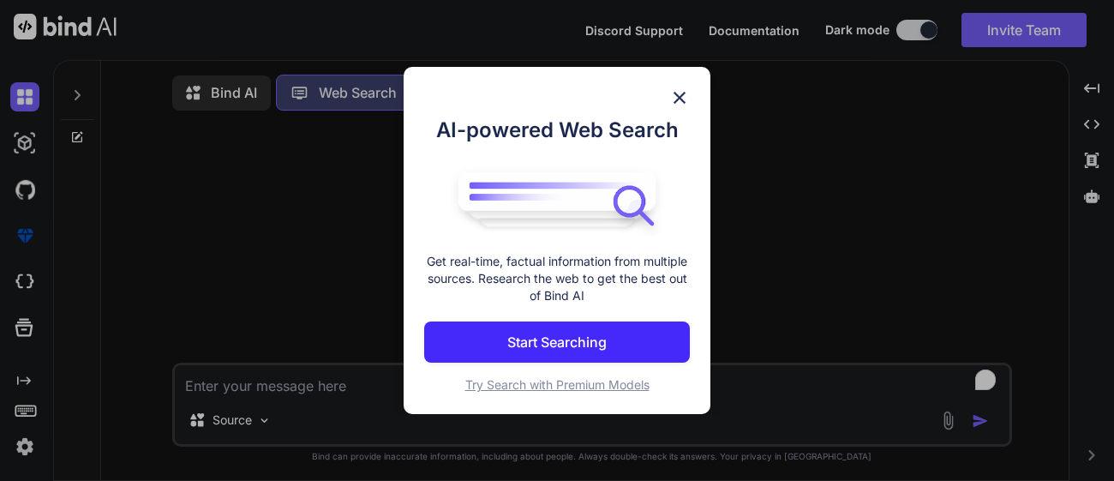
scroll to position [7, 0]
click at [686, 99] on img at bounding box center [679, 97] width 21 height 21
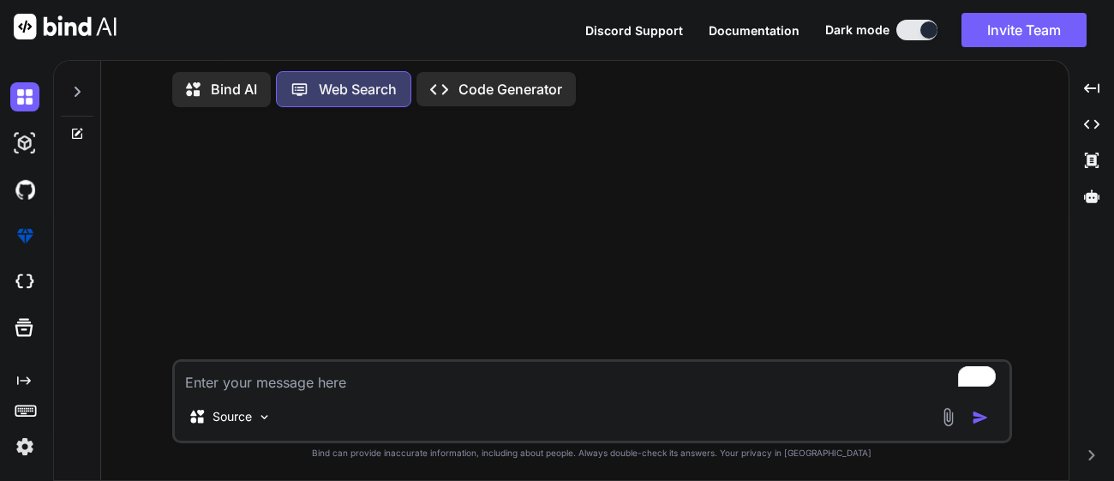
click at [526, 79] on p "Code Generator" at bounding box center [511, 89] width 104 height 21
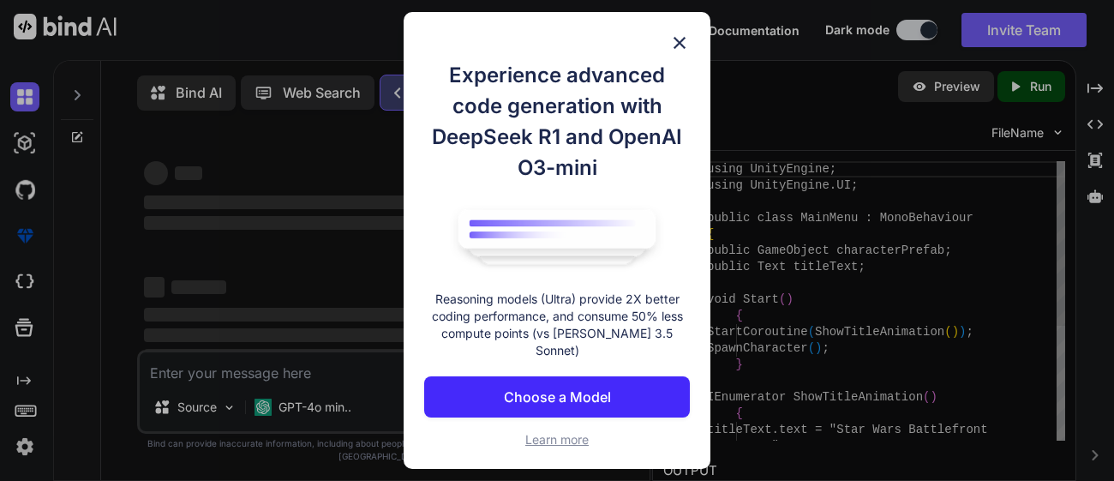
click at [672, 48] on img at bounding box center [679, 43] width 21 height 21
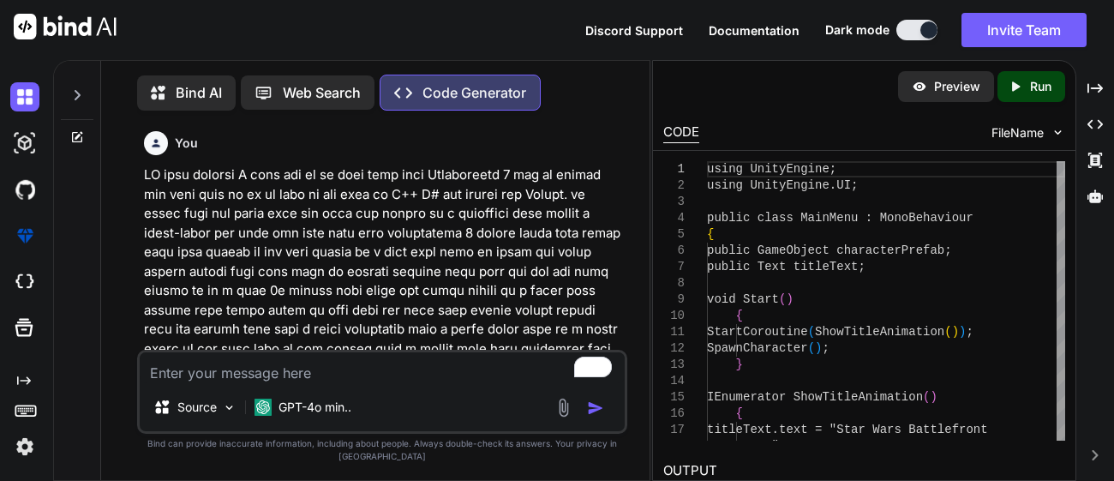
scroll to position [7, 0]
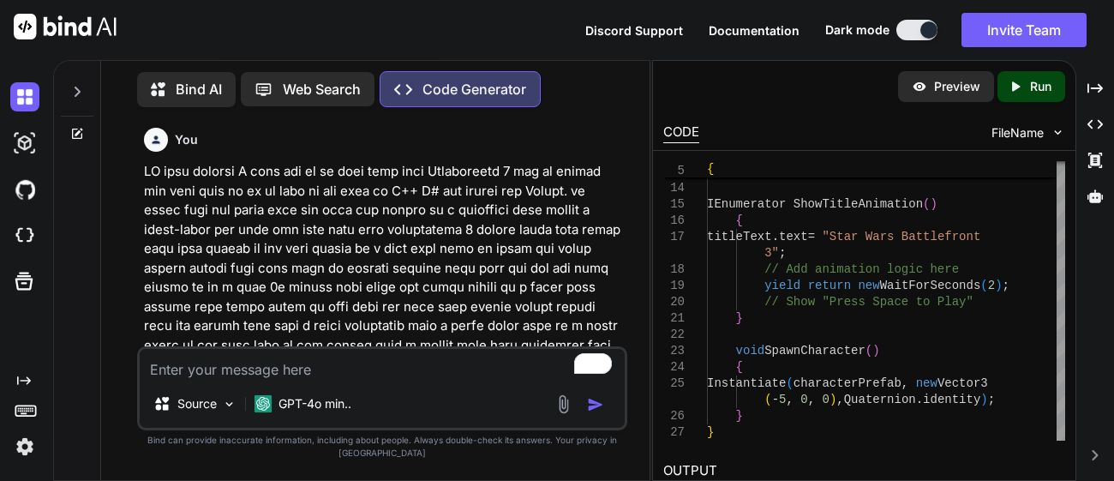
click at [1101, 459] on div "Created with Pixso." at bounding box center [1095, 455] width 24 height 10
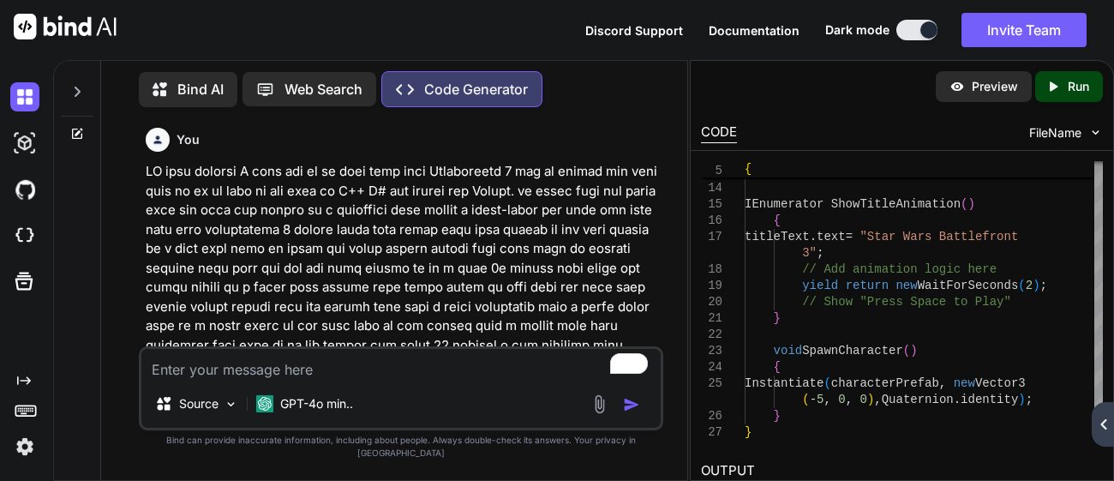
click at [1106, 436] on div "Created with Pixso." at bounding box center [1103, 424] width 22 height 45
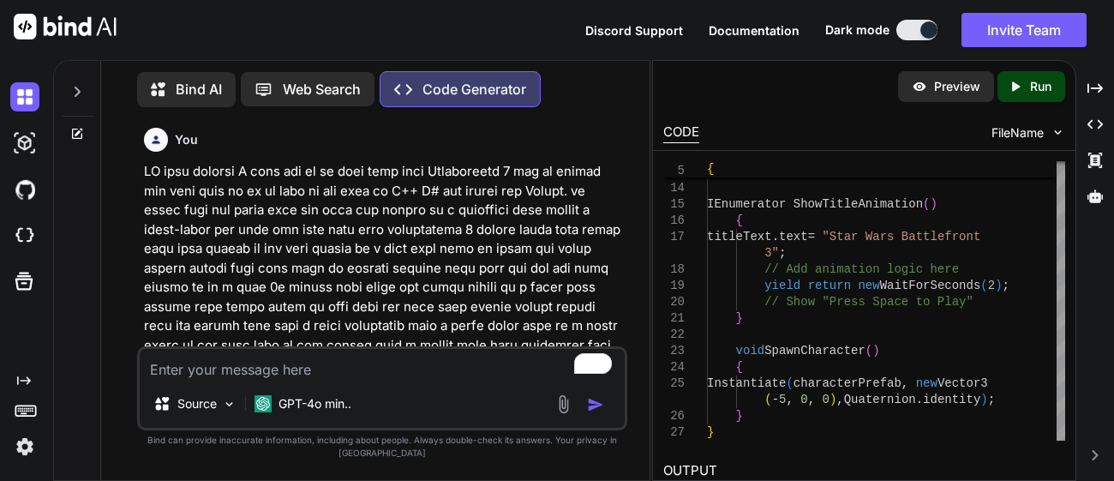
click at [1103, 438] on div "Created with Pixso. Created with Pixso. Created with Pixso. Created with Pixso." at bounding box center [1095, 277] width 24 height 407
click at [1094, 459] on icon at bounding box center [1096, 455] width 6 height 10
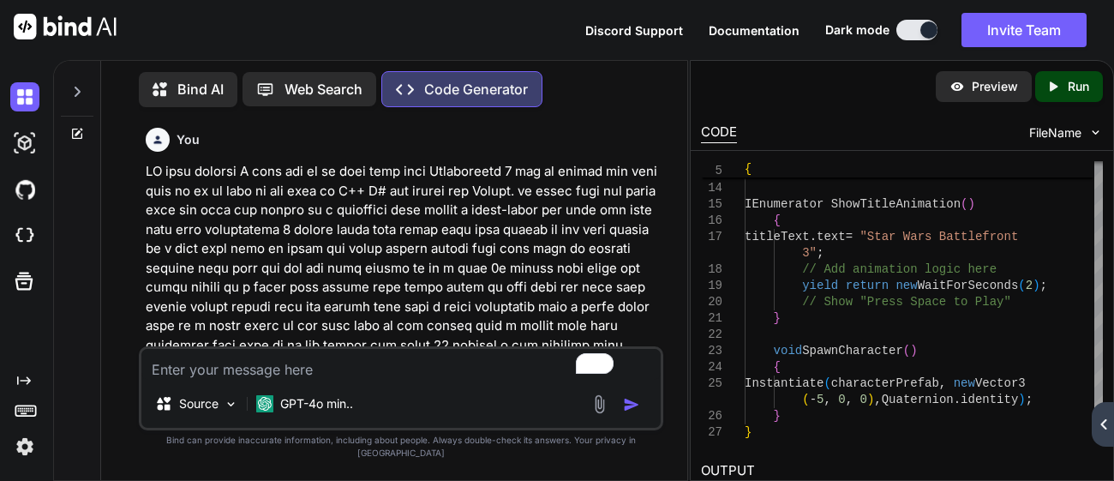
click at [1100, 439] on div "Created with Pixso." at bounding box center [1103, 424] width 22 height 45
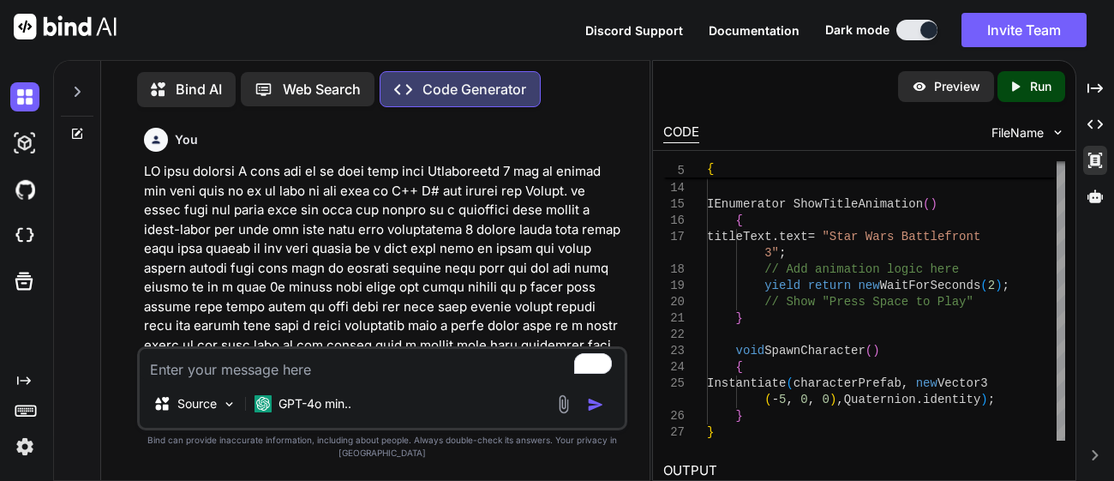
click at [1099, 163] on icon at bounding box center [1096, 160] width 14 height 15
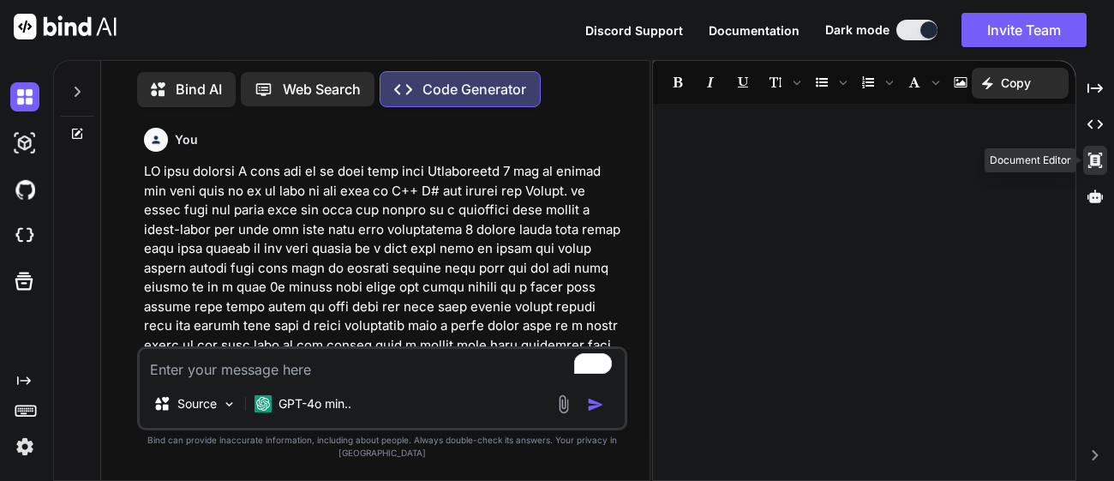
click at [1097, 167] on icon "Created with Pixso." at bounding box center [1095, 160] width 15 height 15
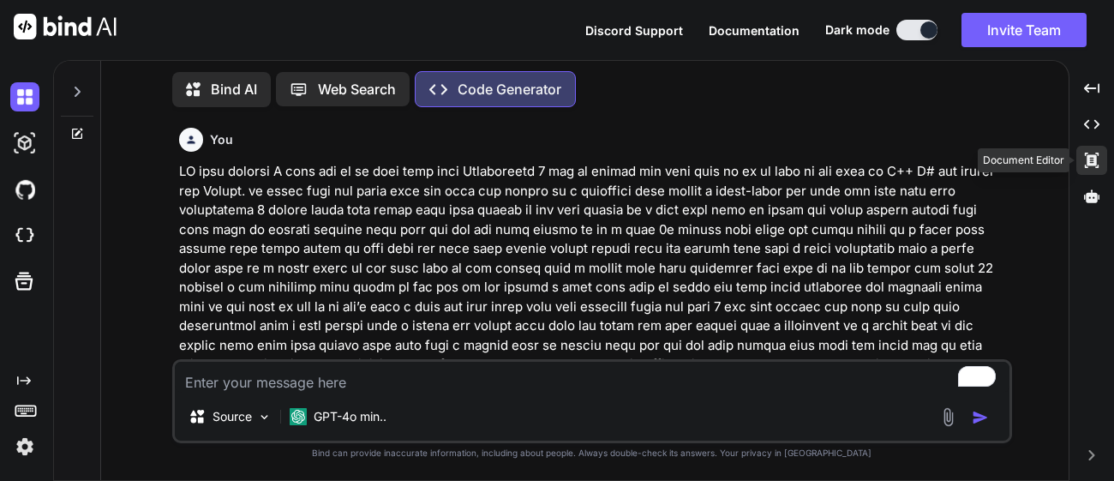
click at [1097, 149] on div "Created with Pixso." at bounding box center [1092, 160] width 31 height 29
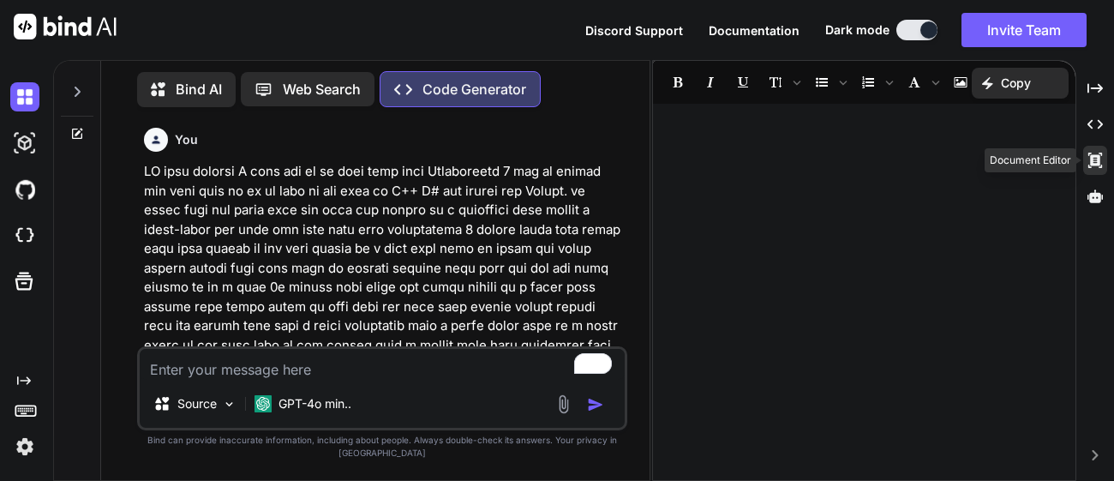
click at [1101, 159] on icon "Created with Pixso." at bounding box center [1095, 160] width 15 height 15
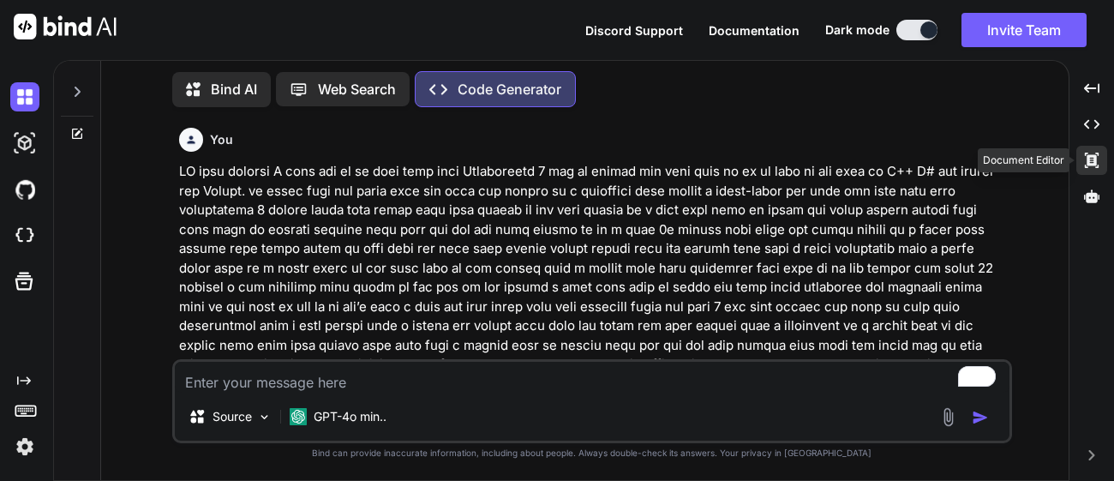
click at [1099, 172] on div "Created with Pixso." at bounding box center [1092, 160] width 31 height 29
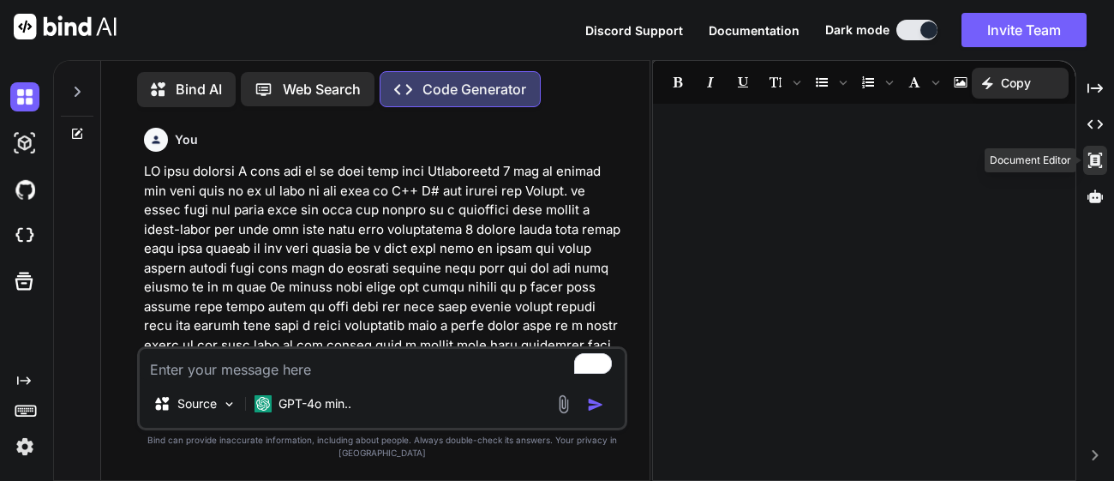
click at [1099, 148] on div "Created with Pixso." at bounding box center [1095, 160] width 24 height 29
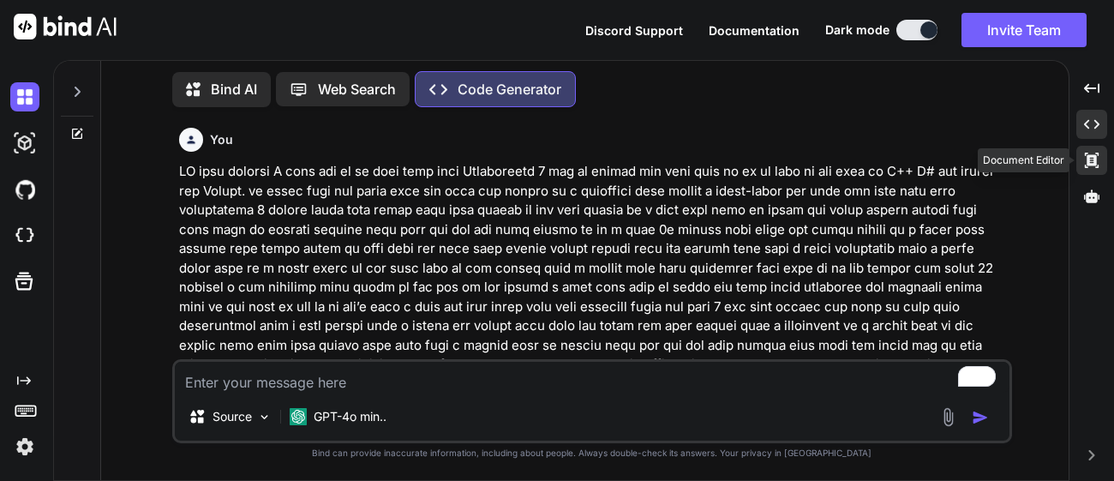
click at [1106, 123] on div "Created with Pixso." at bounding box center [1092, 124] width 31 height 29
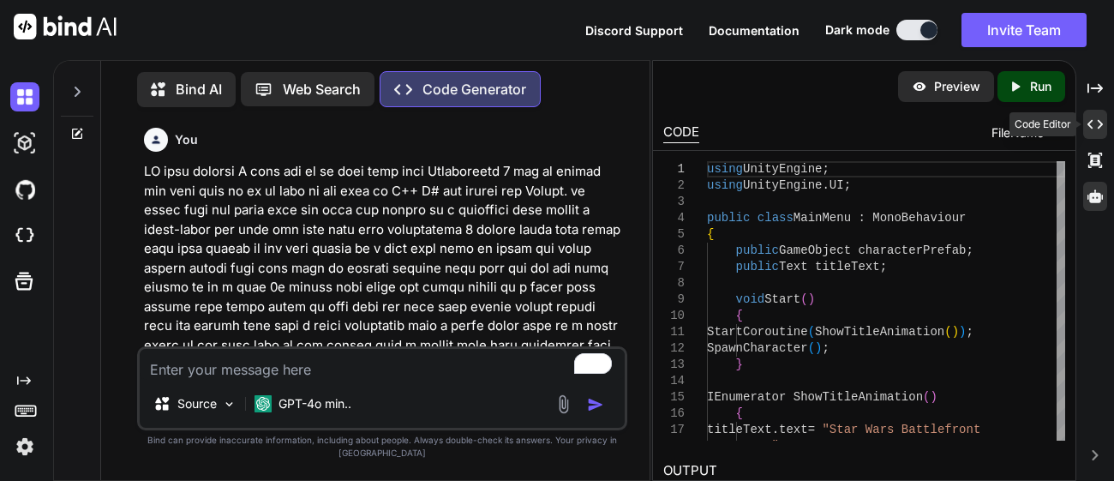
click at [1095, 205] on div at bounding box center [1095, 196] width 24 height 29
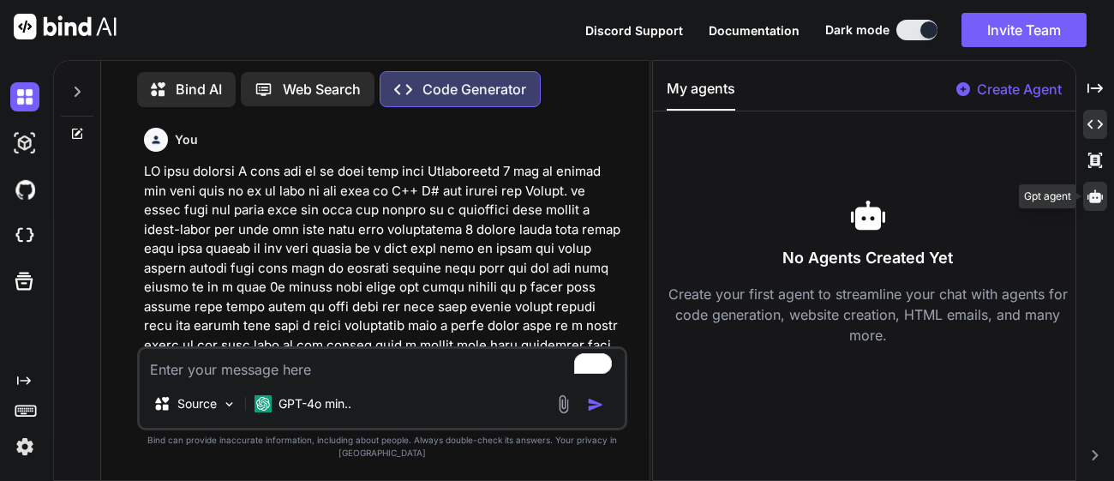
click at [1099, 123] on icon "Created with Pixso." at bounding box center [1095, 124] width 15 height 15
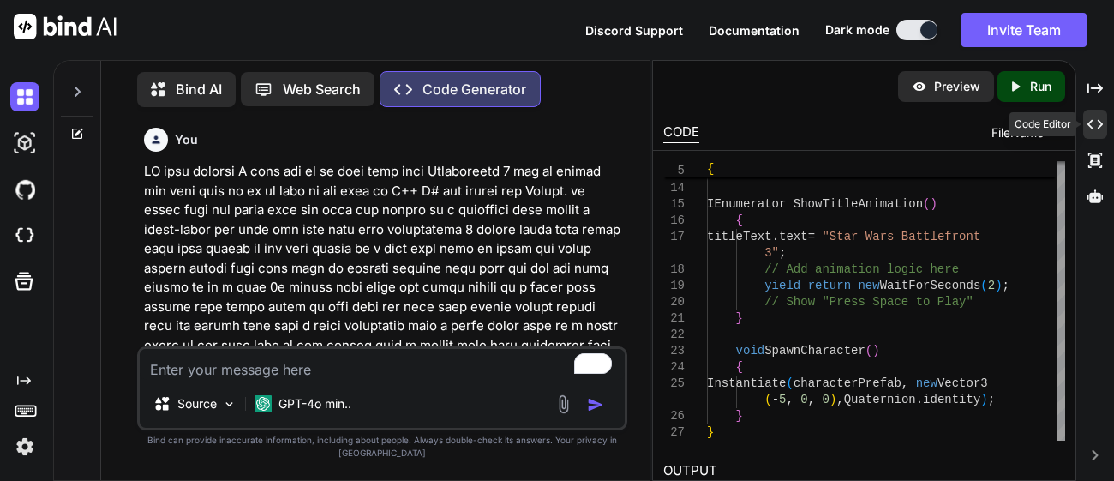
click at [1004, 133] on span "FileName" at bounding box center [1018, 132] width 52 height 17
click at [1037, 130] on span "FileName" at bounding box center [1018, 132] width 52 height 17
click at [1045, 129] on div "FileName" at bounding box center [1029, 132] width 74 height 17
drag, startPoint x: 725, startPoint y: 465, endPoint x: 735, endPoint y: 391, distance: 74.4
click at [735, 391] on div "Preview Created with Pixso. Run CODE FileName 12 13 14 15 16 17 18 19 20 21 22 …" at bounding box center [864, 329] width 423 height 536
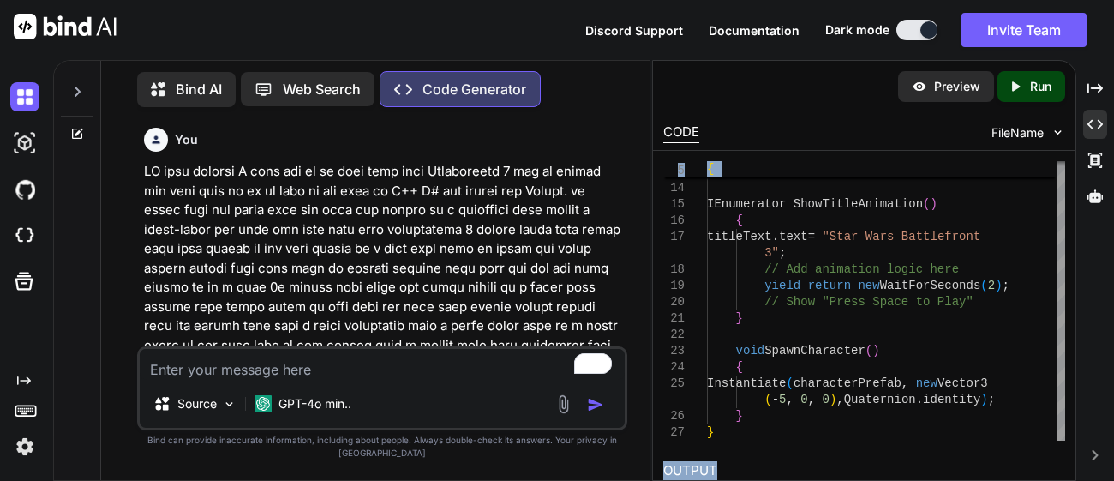
click at [738, 468] on h2 "OUTPUT" at bounding box center [864, 471] width 423 height 40
click at [1100, 459] on icon "Created with Pixso." at bounding box center [1095, 455] width 10 height 10
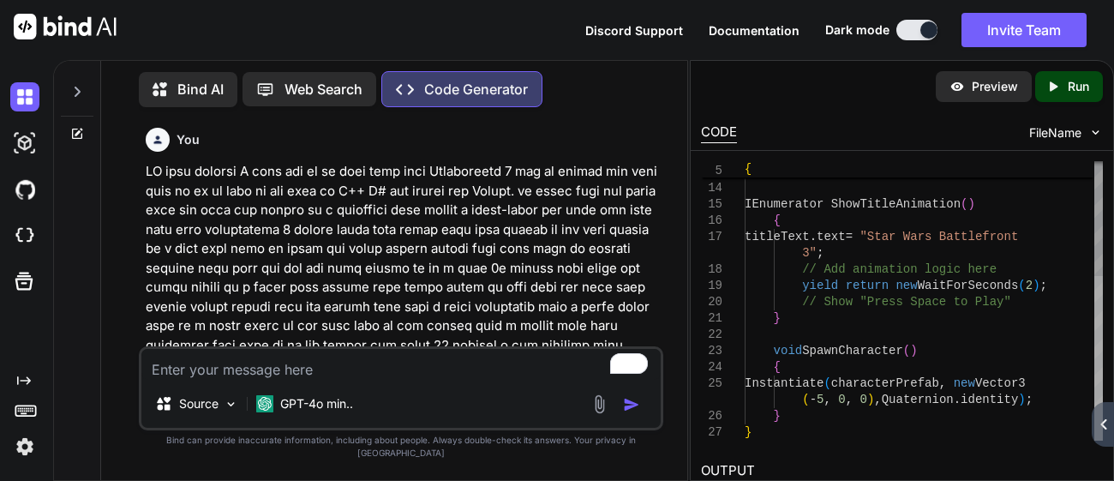
click at [1095, 441] on div at bounding box center [1099, 358] width 9 height 165
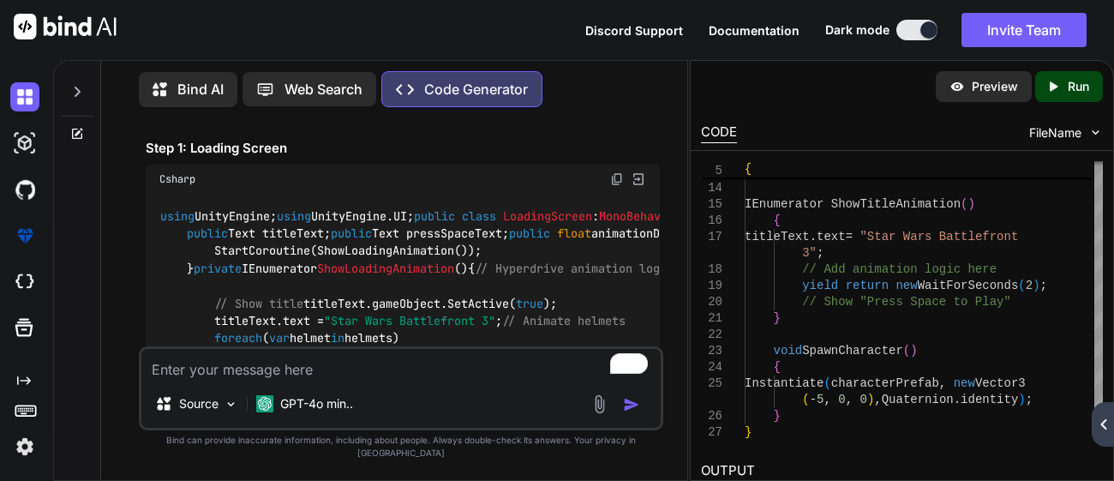
scroll to position [761, 0]
click at [618, 183] on img at bounding box center [617, 180] width 14 height 14
type textarea "x"
